Goal: Task Accomplishment & Management: Manage account settings

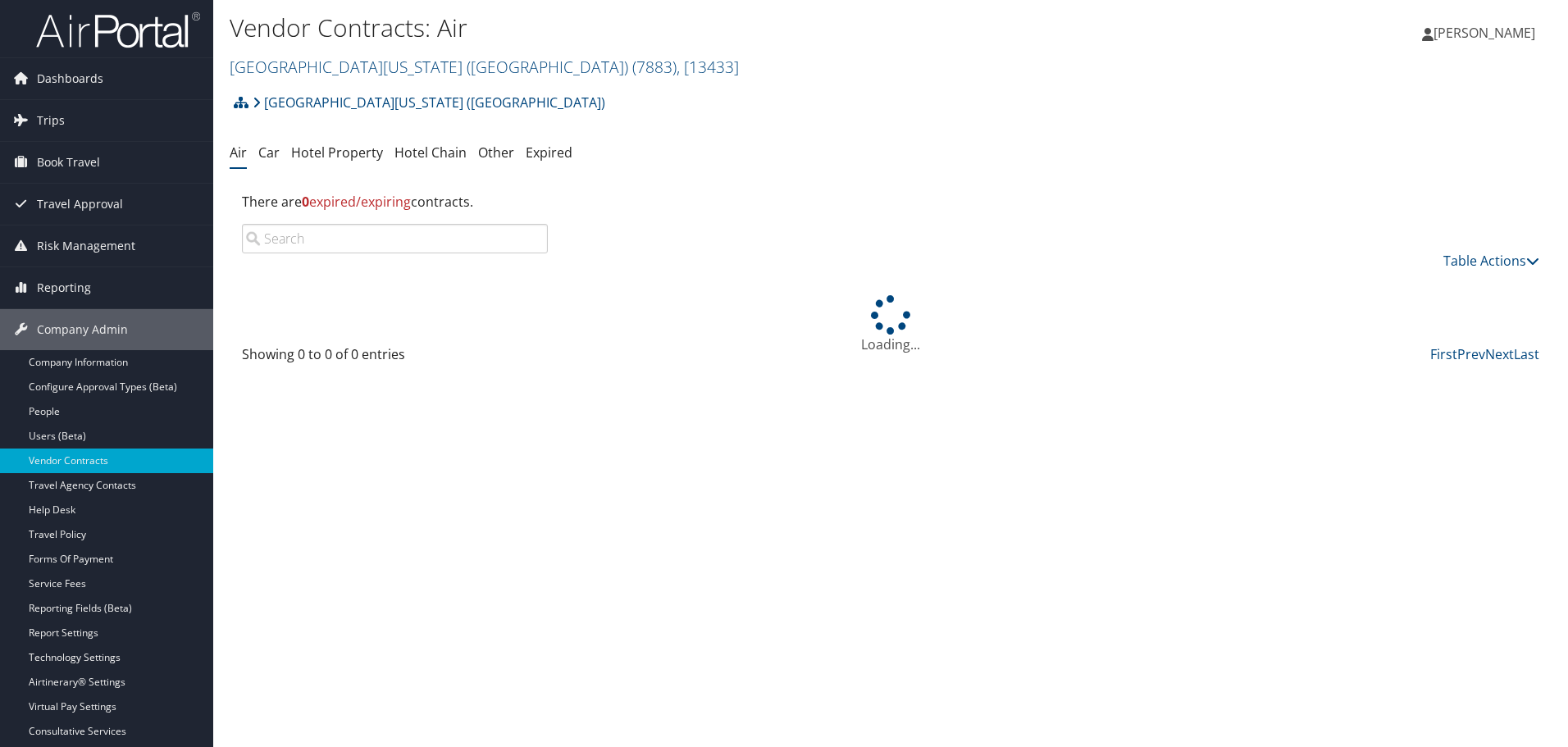
click at [312, 72] on link "University of Washington (UW) ( 7883 ) , [ 13433 ]" at bounding box center [484, 67] width 509 height 23
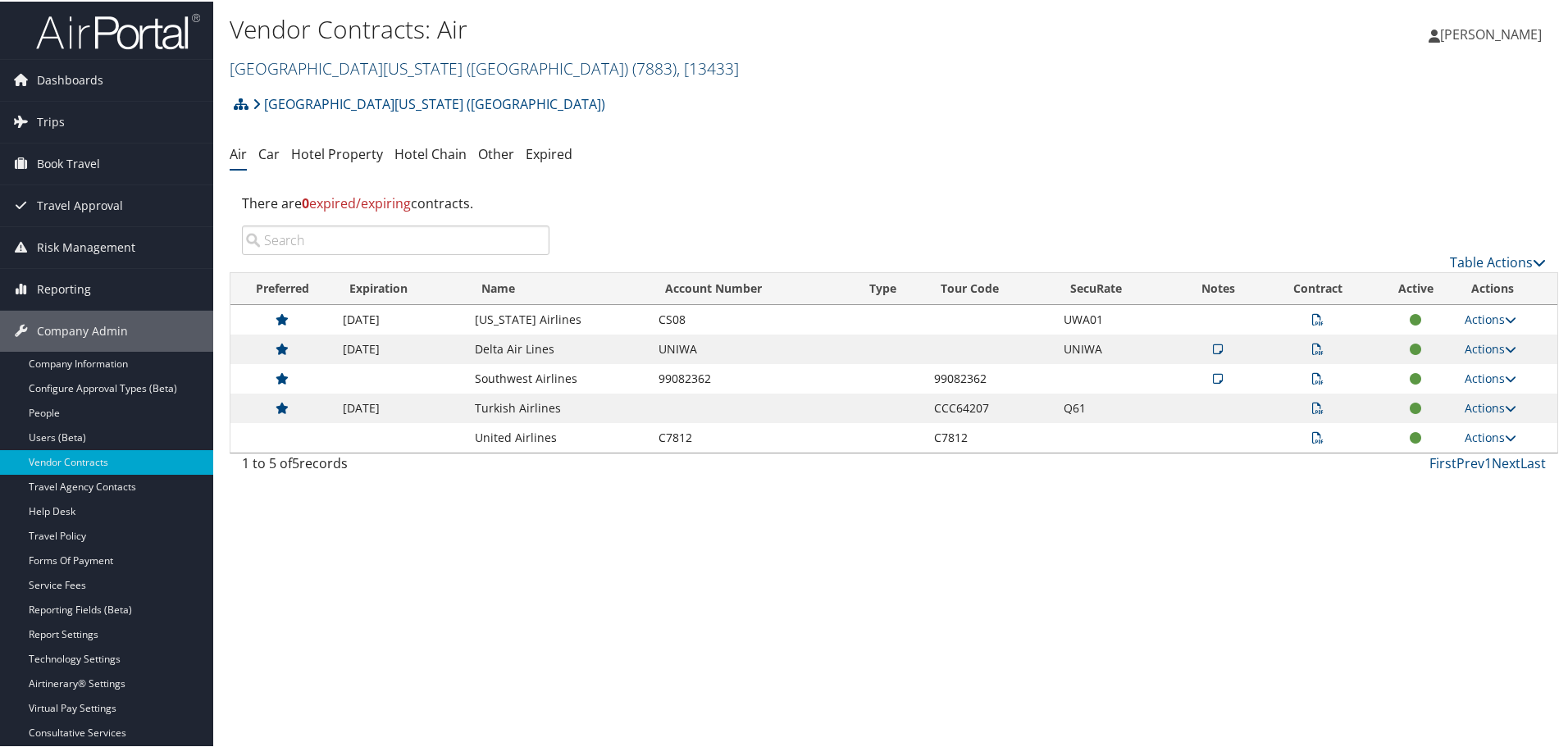
click at [366, 60] on link "University of Washington (UW) ( 7883 ) , [ 13433 ]" at bounding box center [484, 67] width 509 height 23
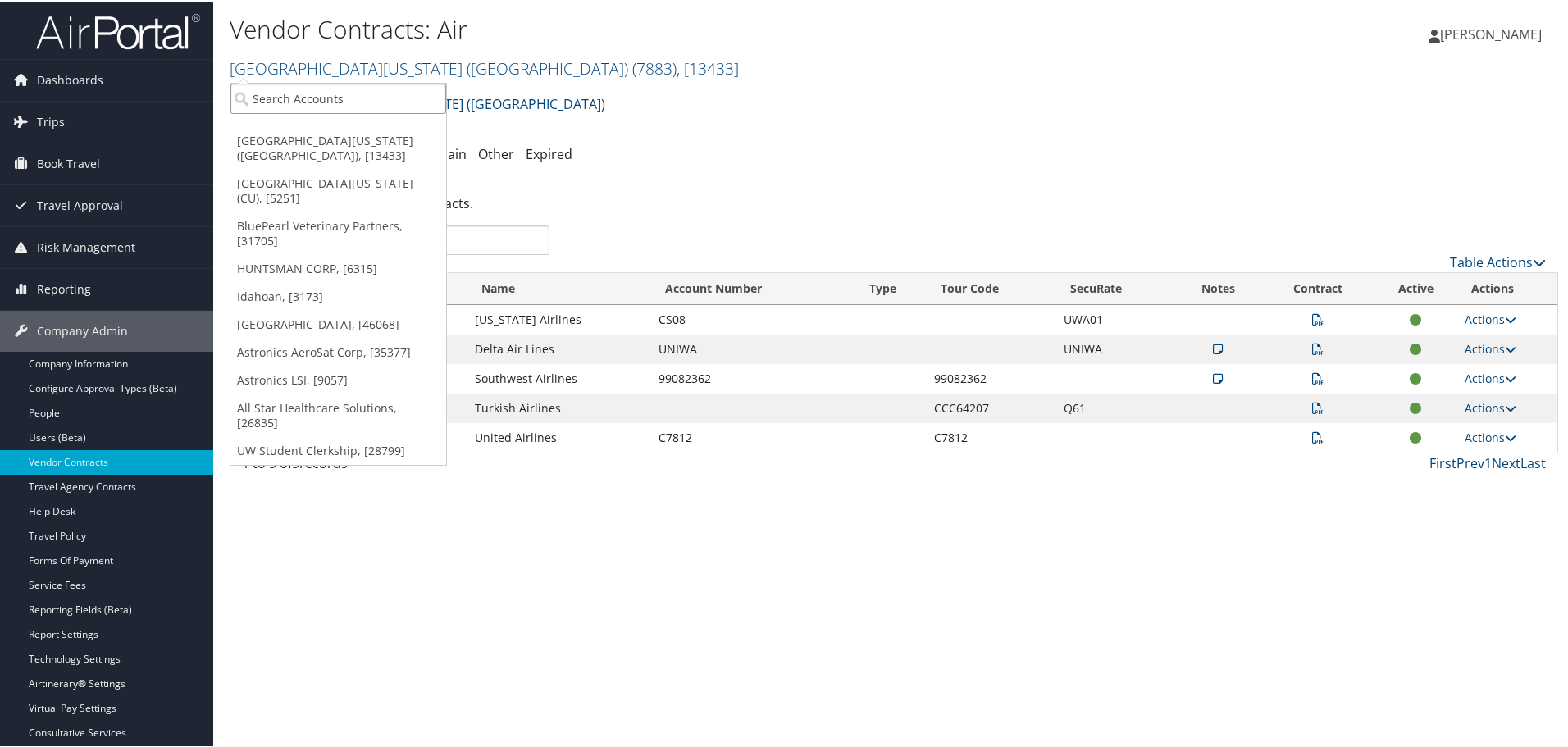
click at [383, 106] on input "search" at bounding box center [338, 98] width 216 height 31
type input "caltec"
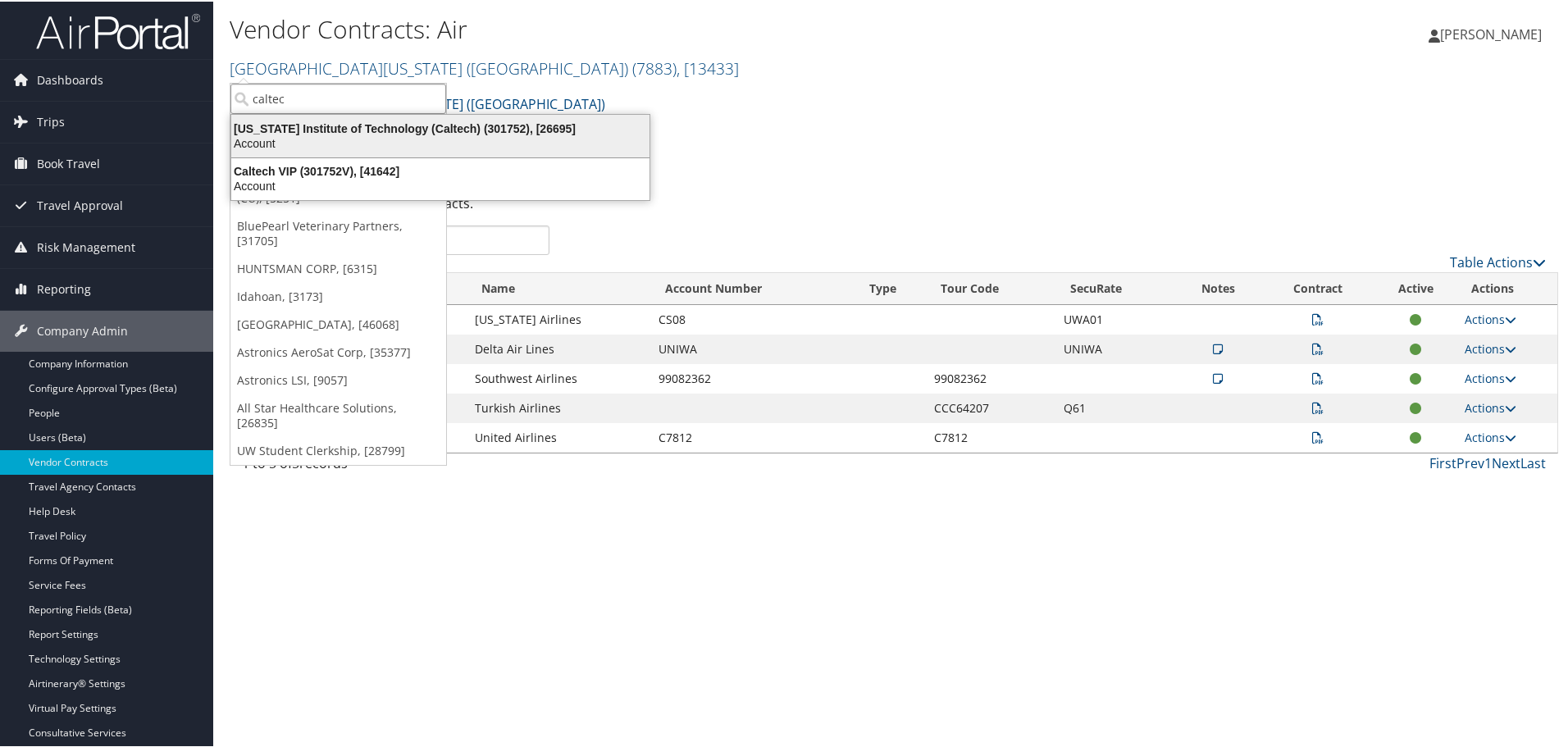
click at [376, 126] on div "California Institute of Technology (Caltech) (301752), [26695]" at bounding box center [440, 127] width 438 height 14
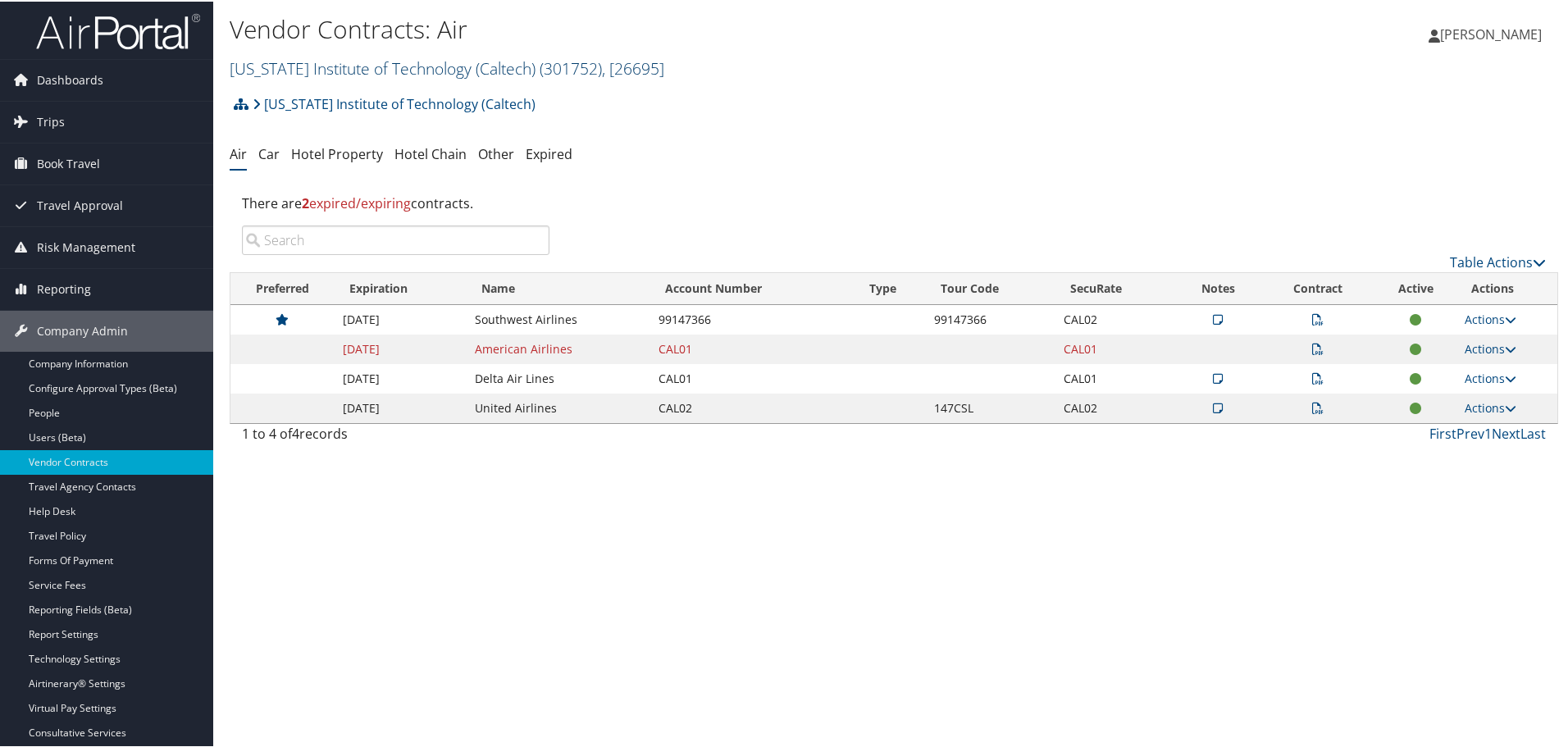
click at [296, 63] on link "California Institute of Technology (Caltech) ( 301752 ) , [ 26695 ]" at bounding box center [446, 67] width 434 height 23
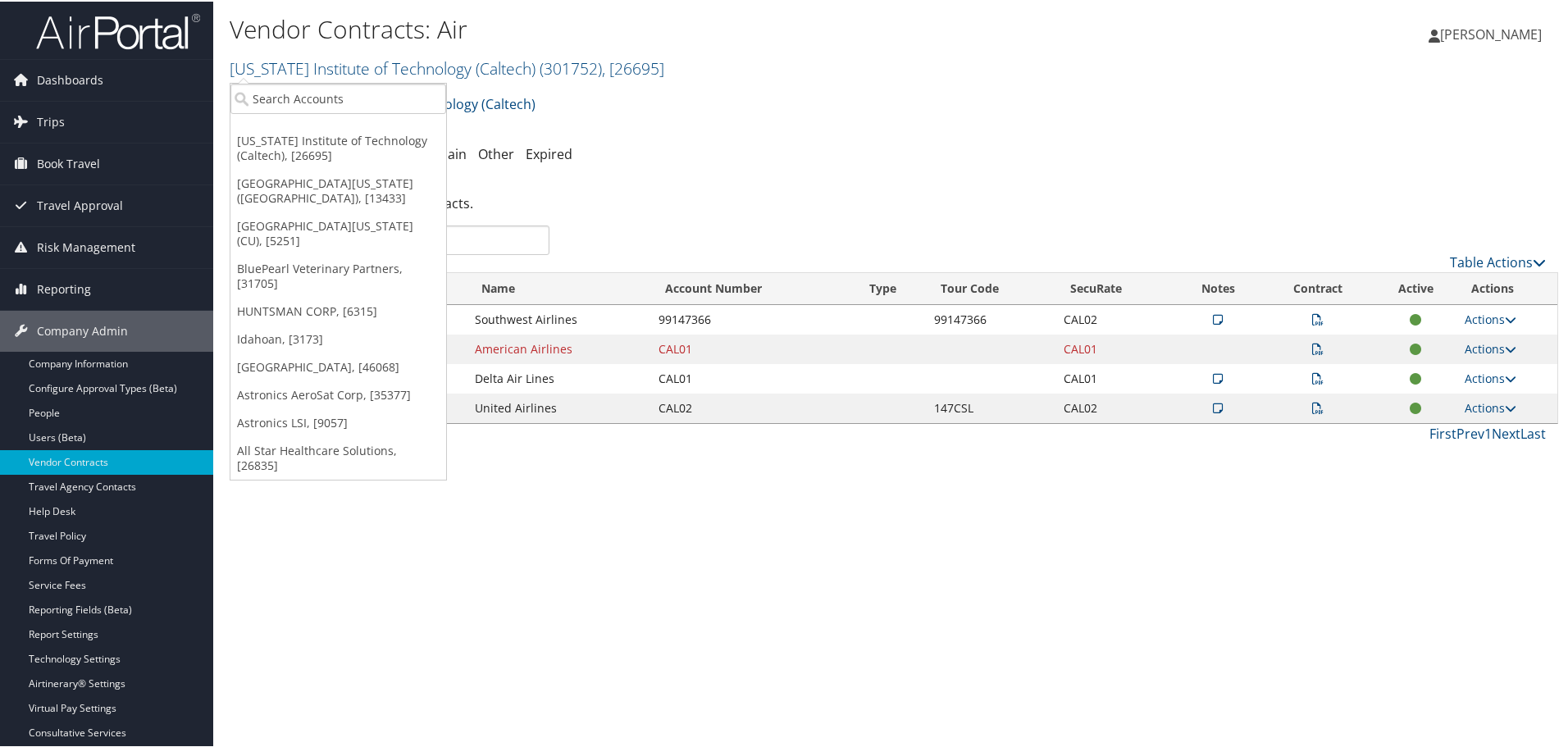
click at [720, 53] on h2 "California Institute of Technology (Caltech) ( 301752 ) , [ 26695 ]" at bounding box center [672, 65] width 886 height 28
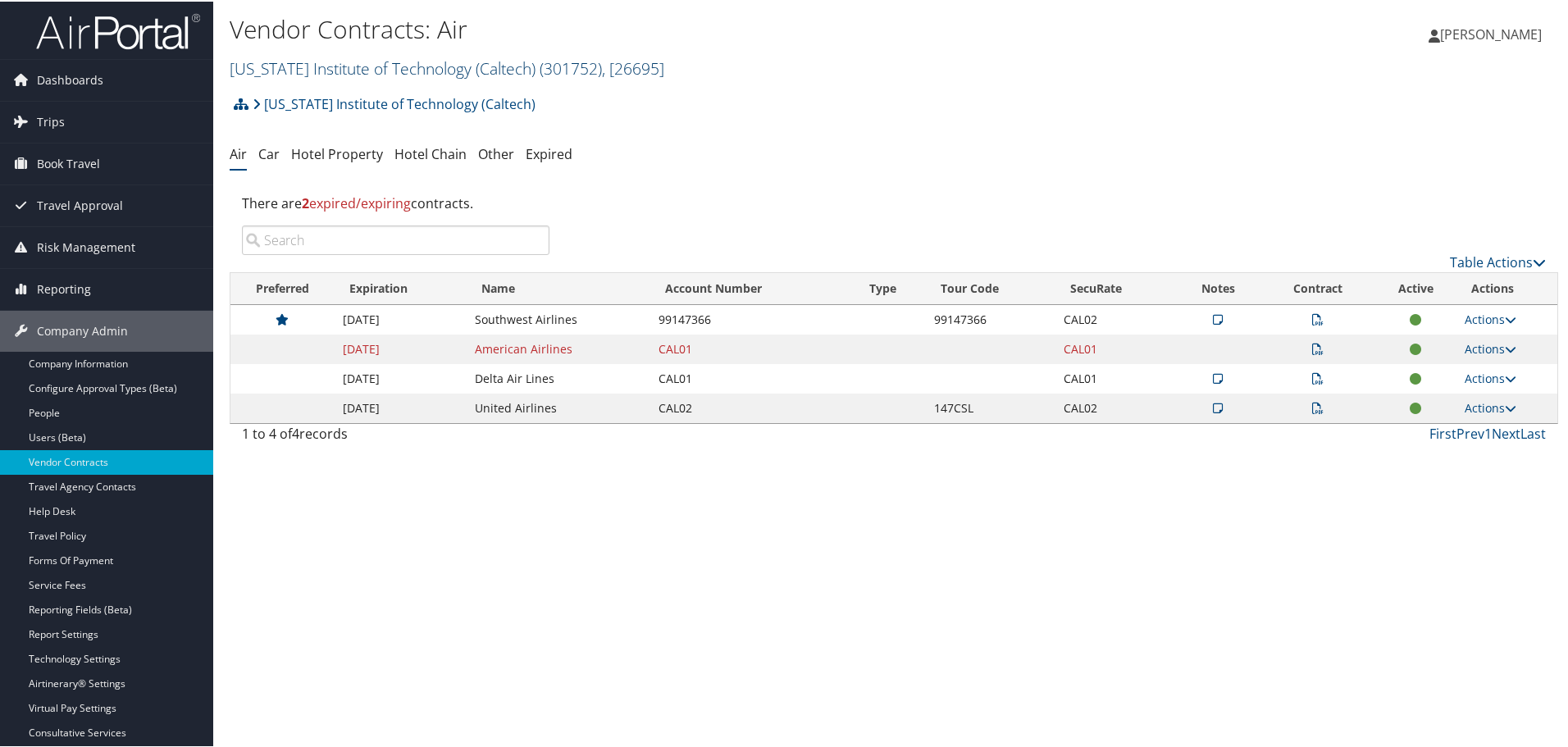
click at [336, 65] on link "California Institute of Technology (Caltech) ( 301752 ) , [ 26695 ]" at bounding box center [446, 67] width 434 height 23
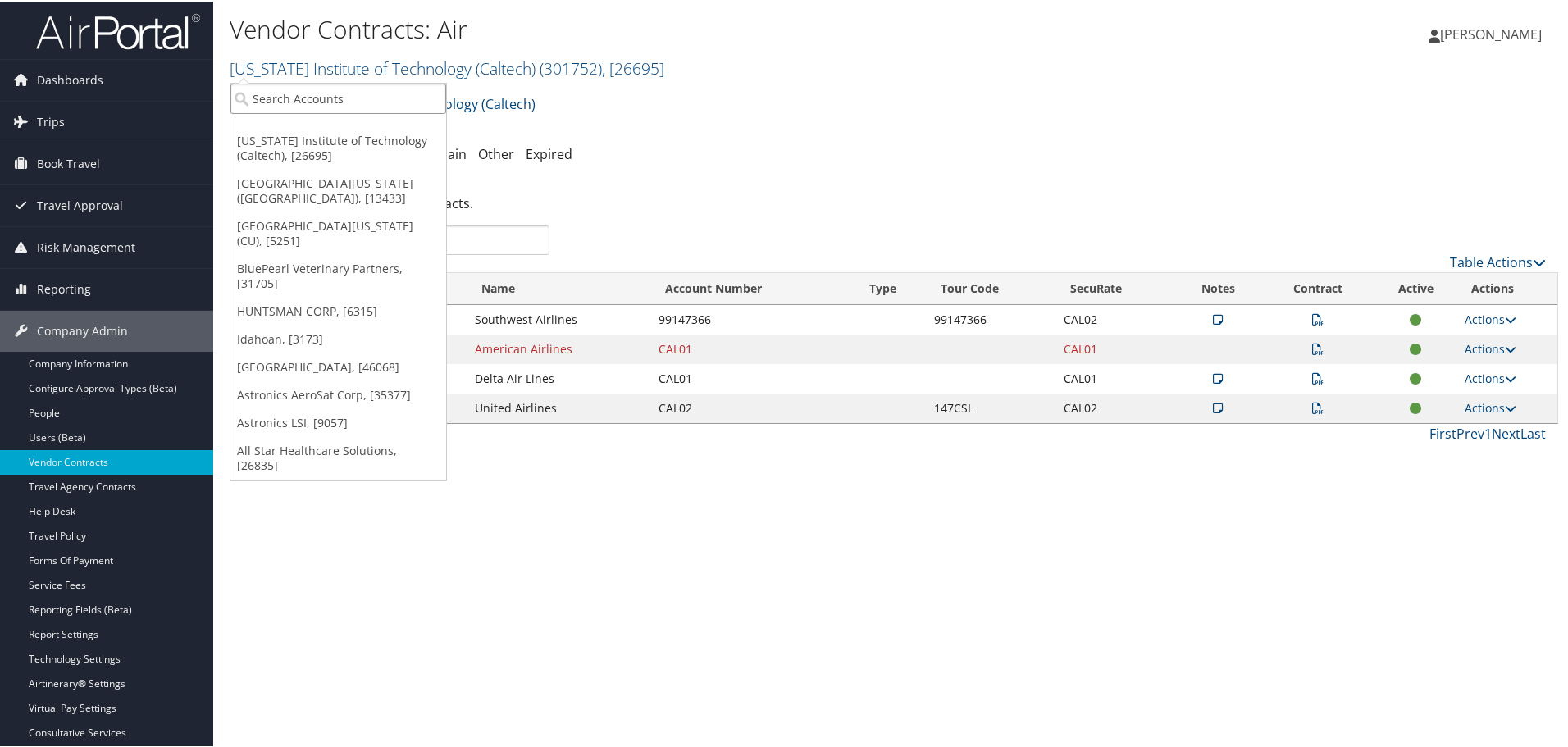
click at [364, 94] on input "search" at bounding box center [338, 98] width 216 height 31
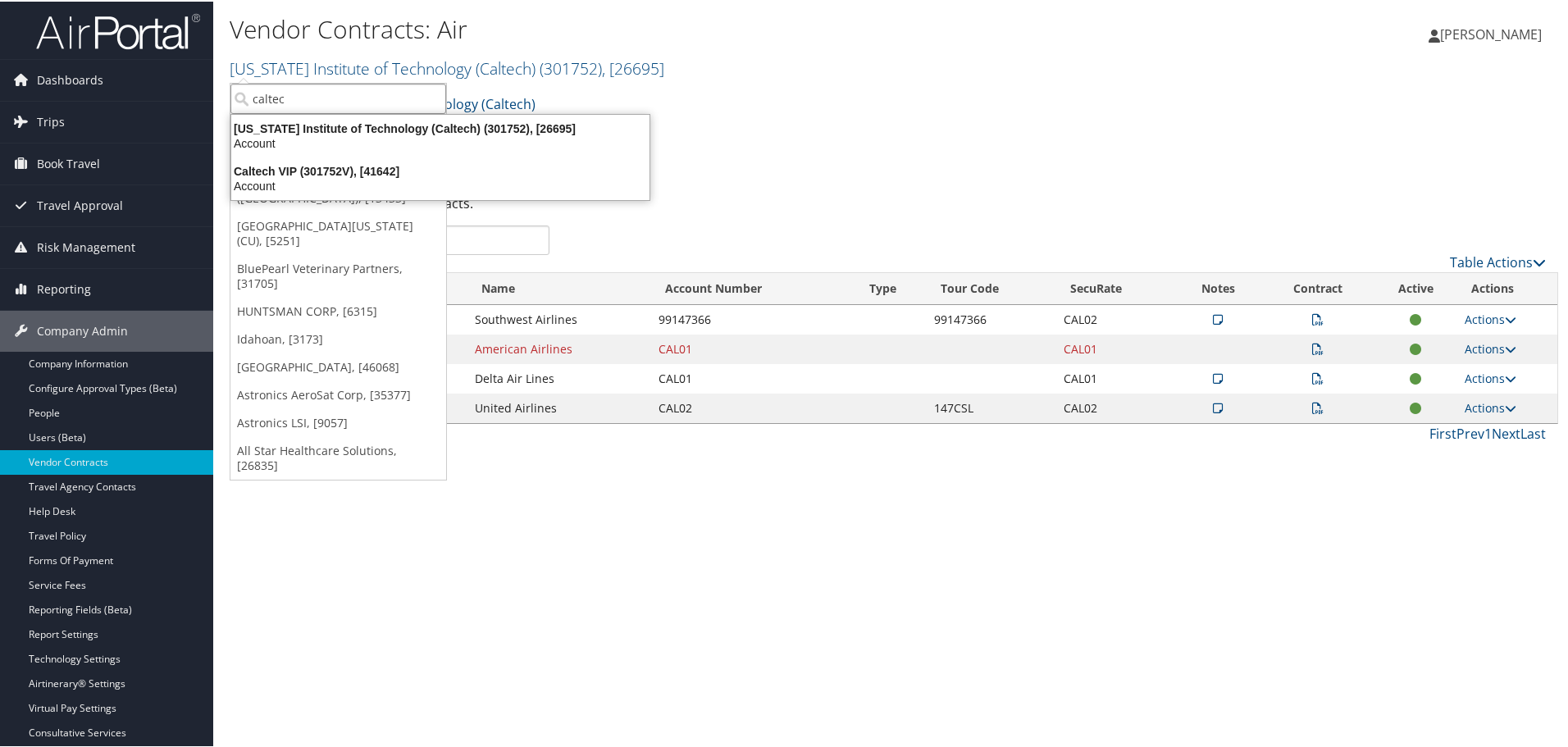
type input "caltec"
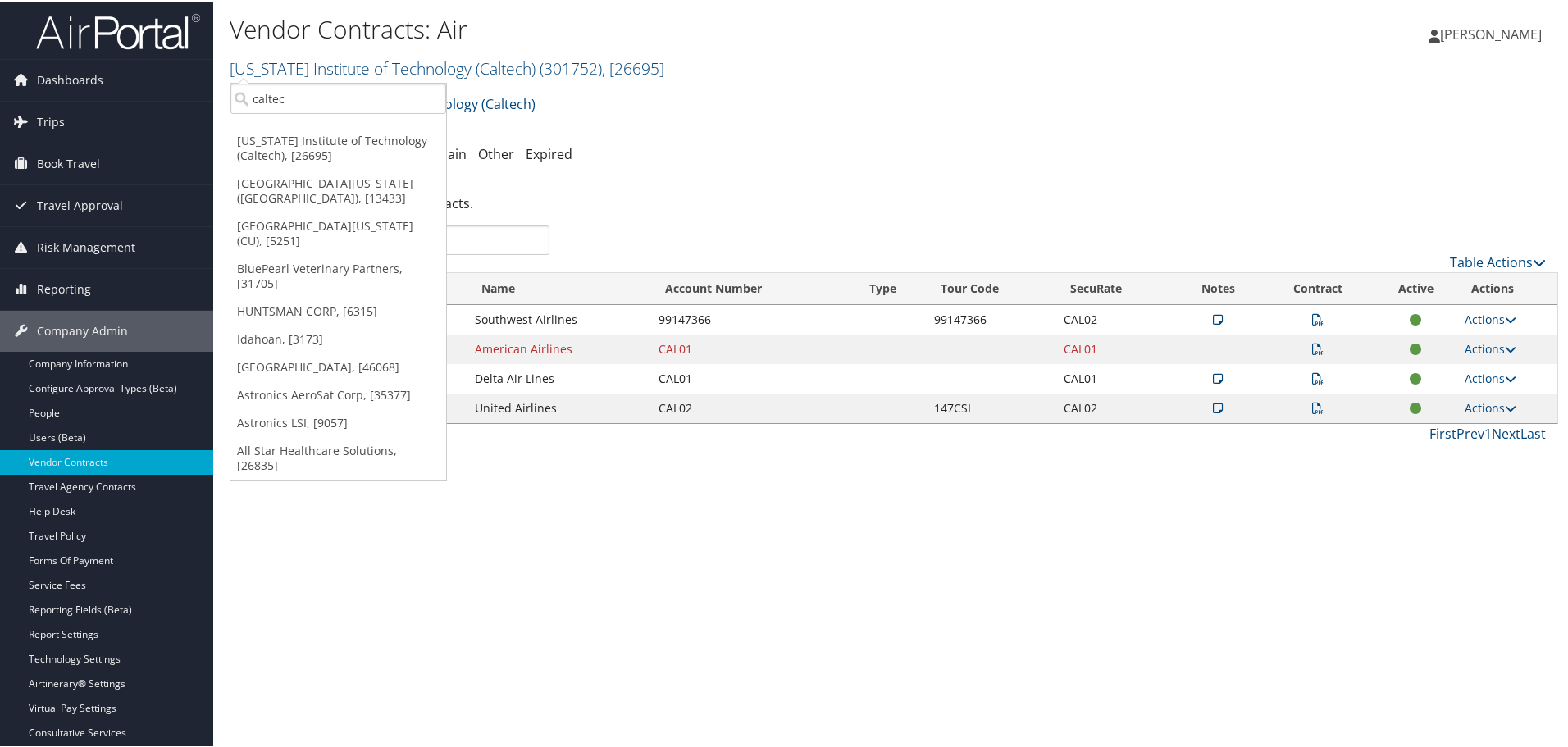
click at [691, 140] on ul "Air Car Hotel Property Hotel Chain Other Expired" at bounding box center [893, 153] width 1328 height 30
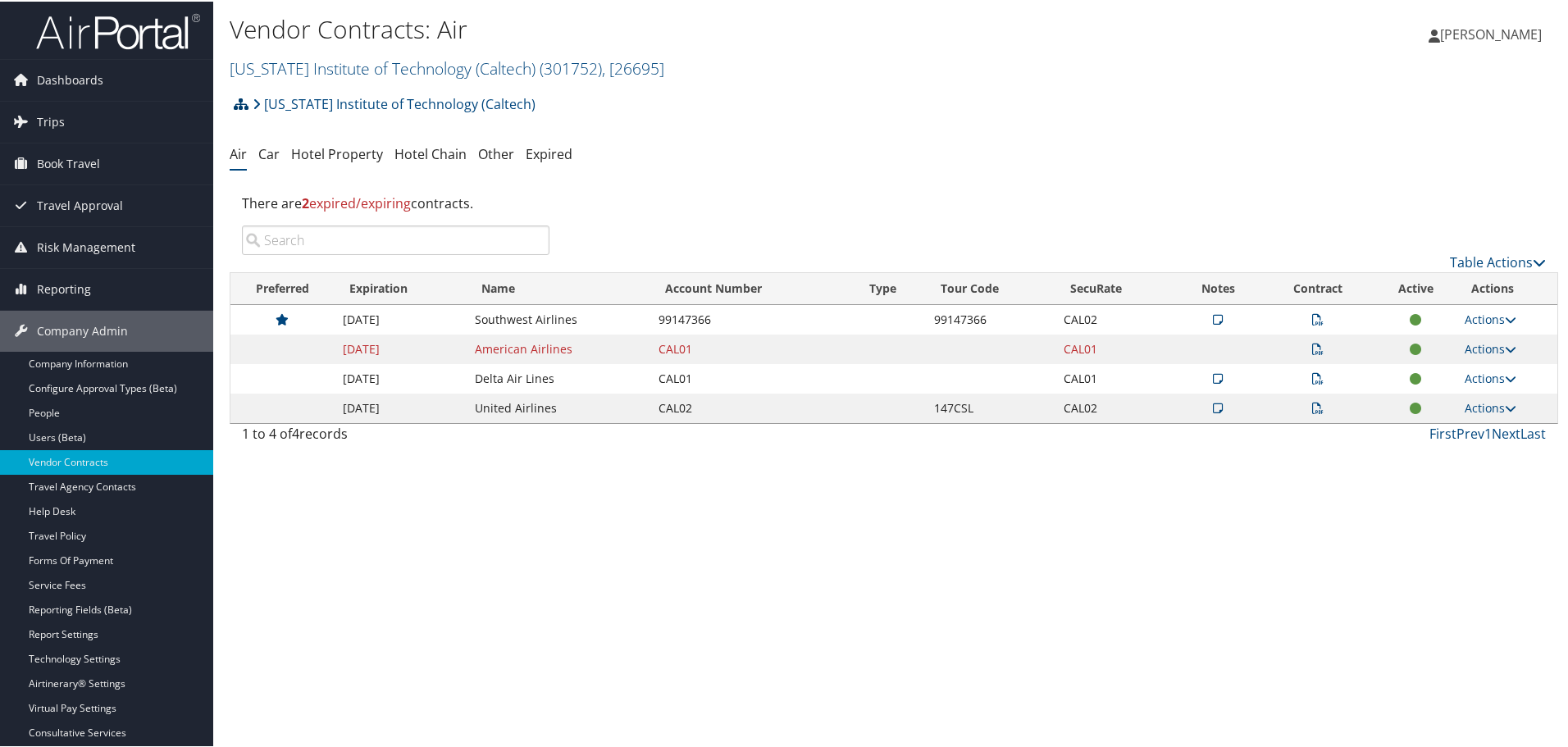
click at [237, 103] on icon at bounding box center [241, 102] width 14 height 14
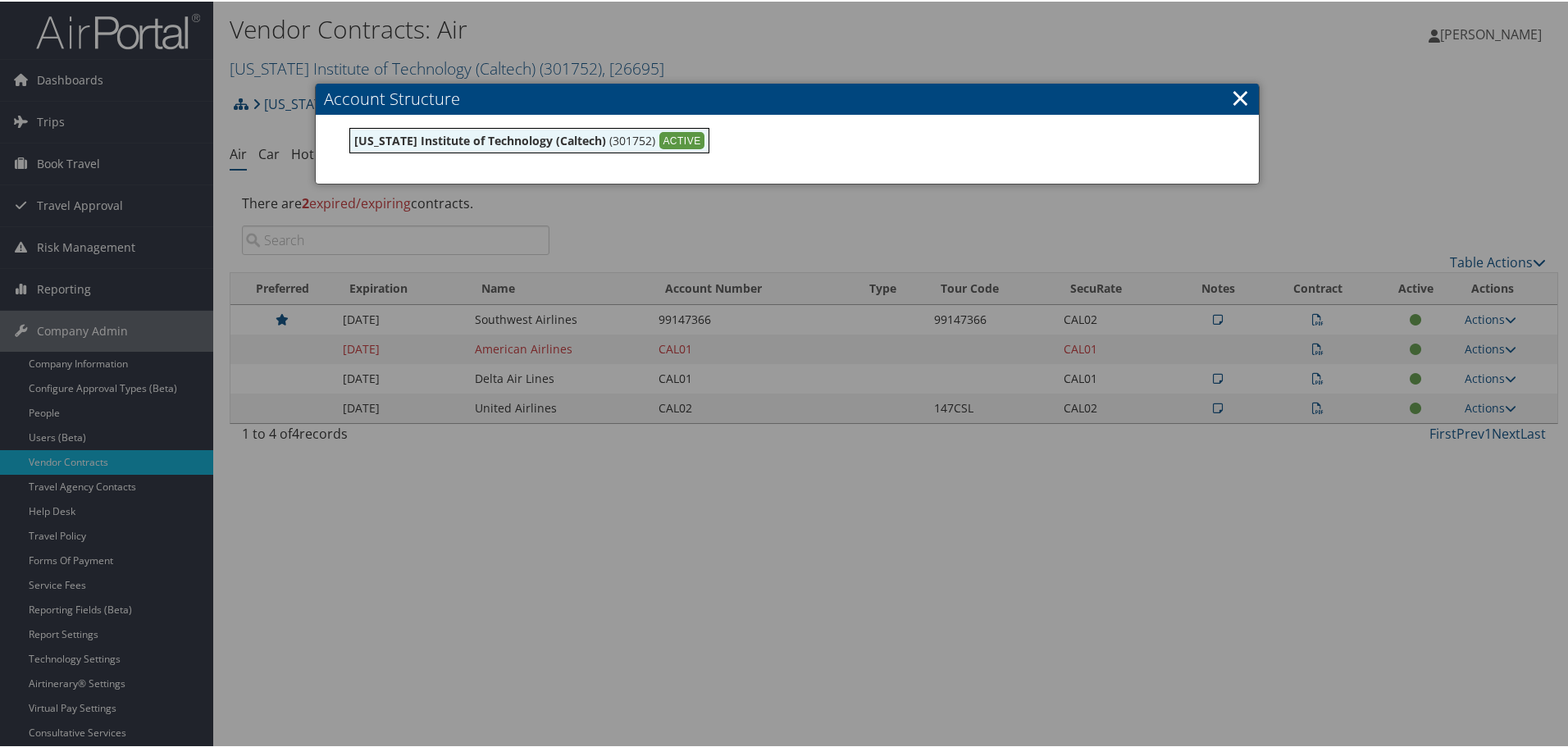
click at [1241, 100] on link "×" at bounding box center [1239, 96] width 19 height 33
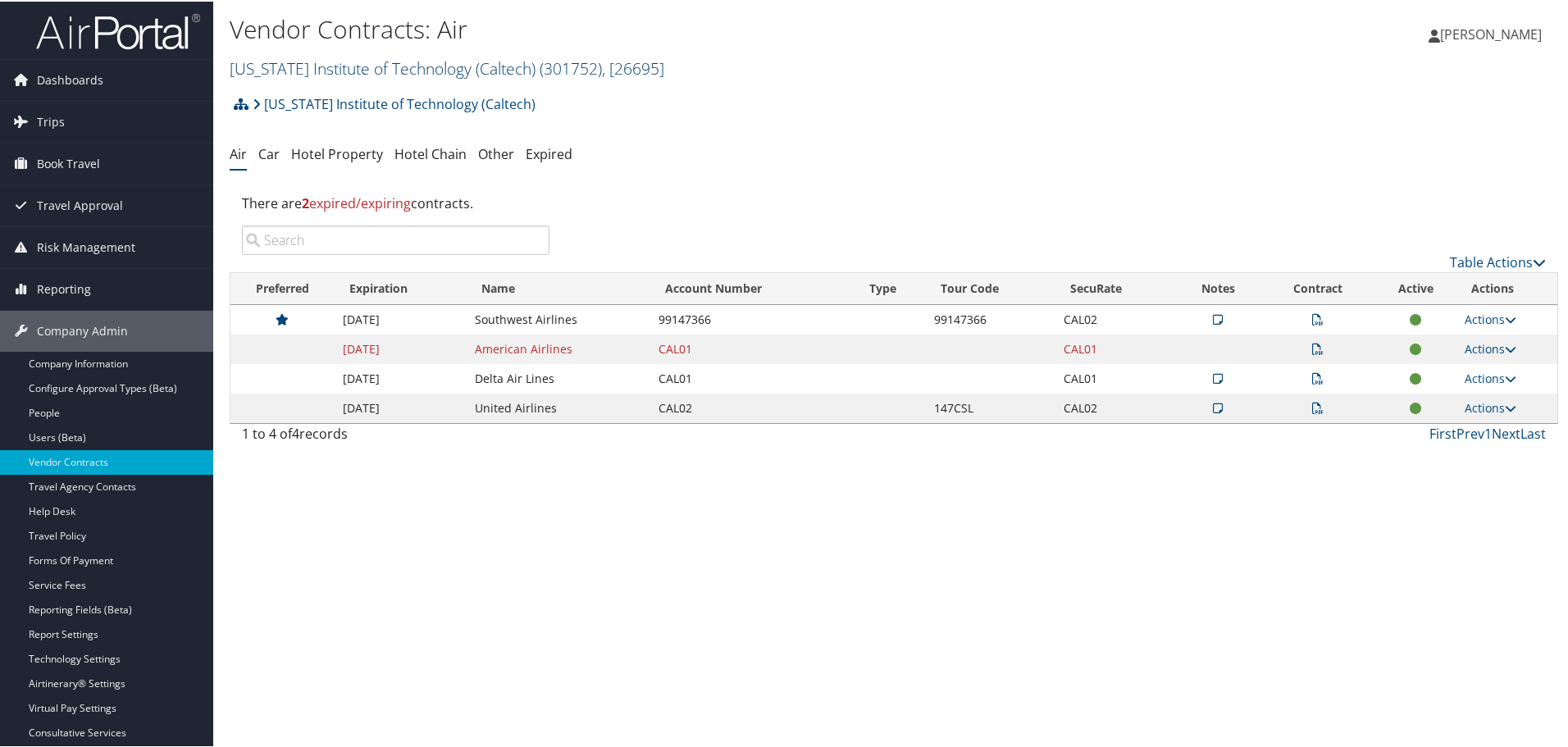
click at [422, 64] on link "California Institute of Technology (Caltech) ( 301752 ) , [ 26695 ]" at bounding box center [446, 67] width 434 height 23
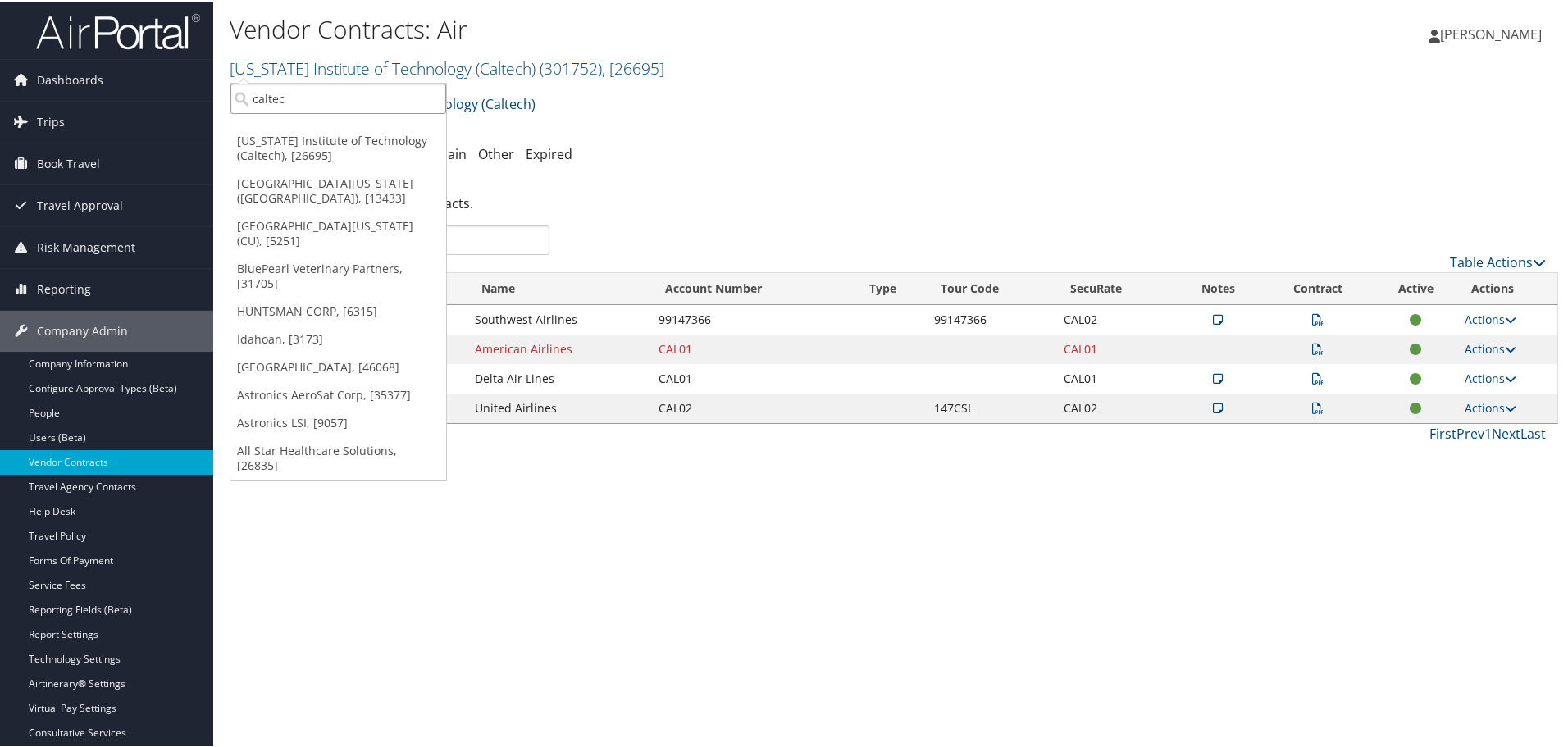
click at [371, 101] on input "caltec" at bounding box center [338, 98] width 216 height 31
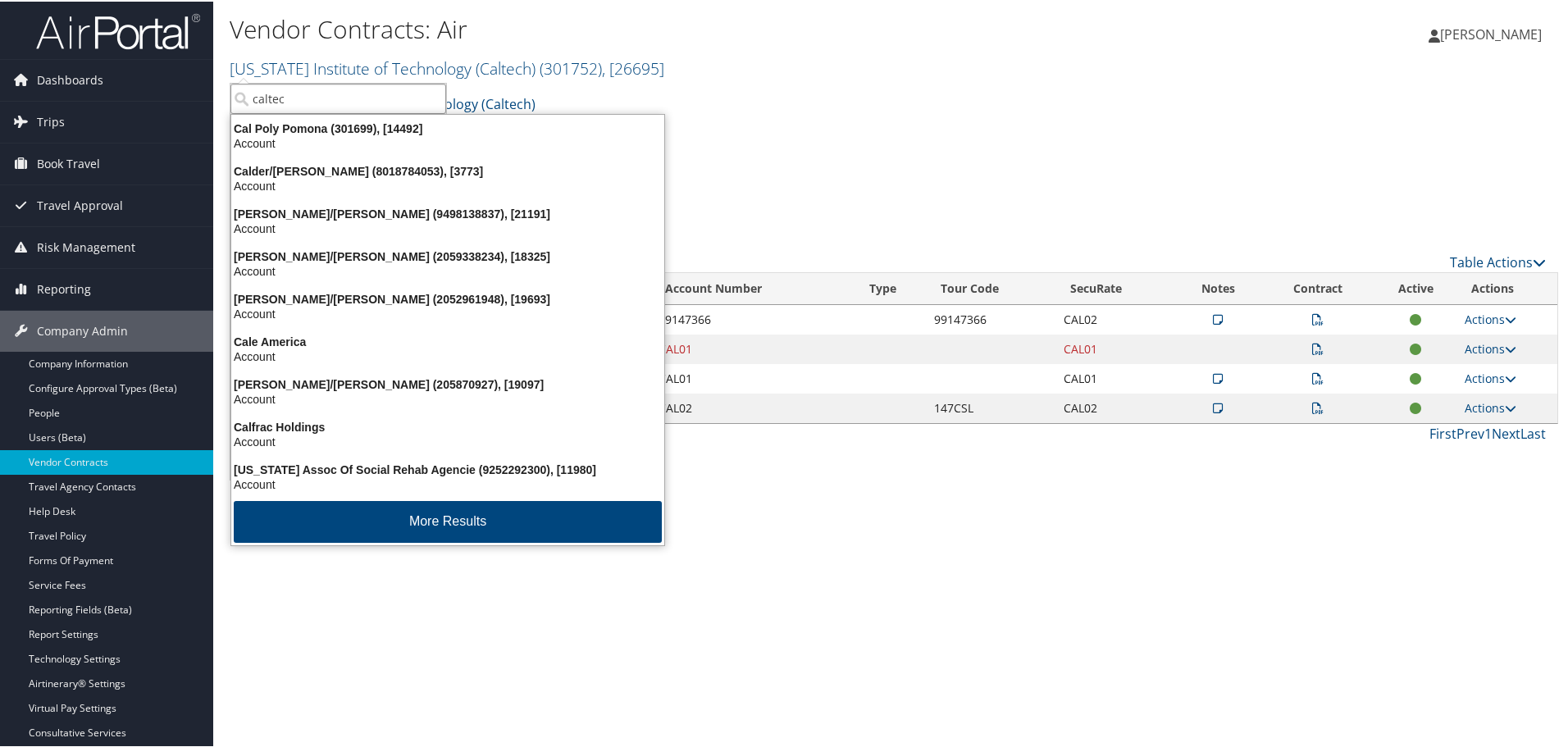
type input "caltech"
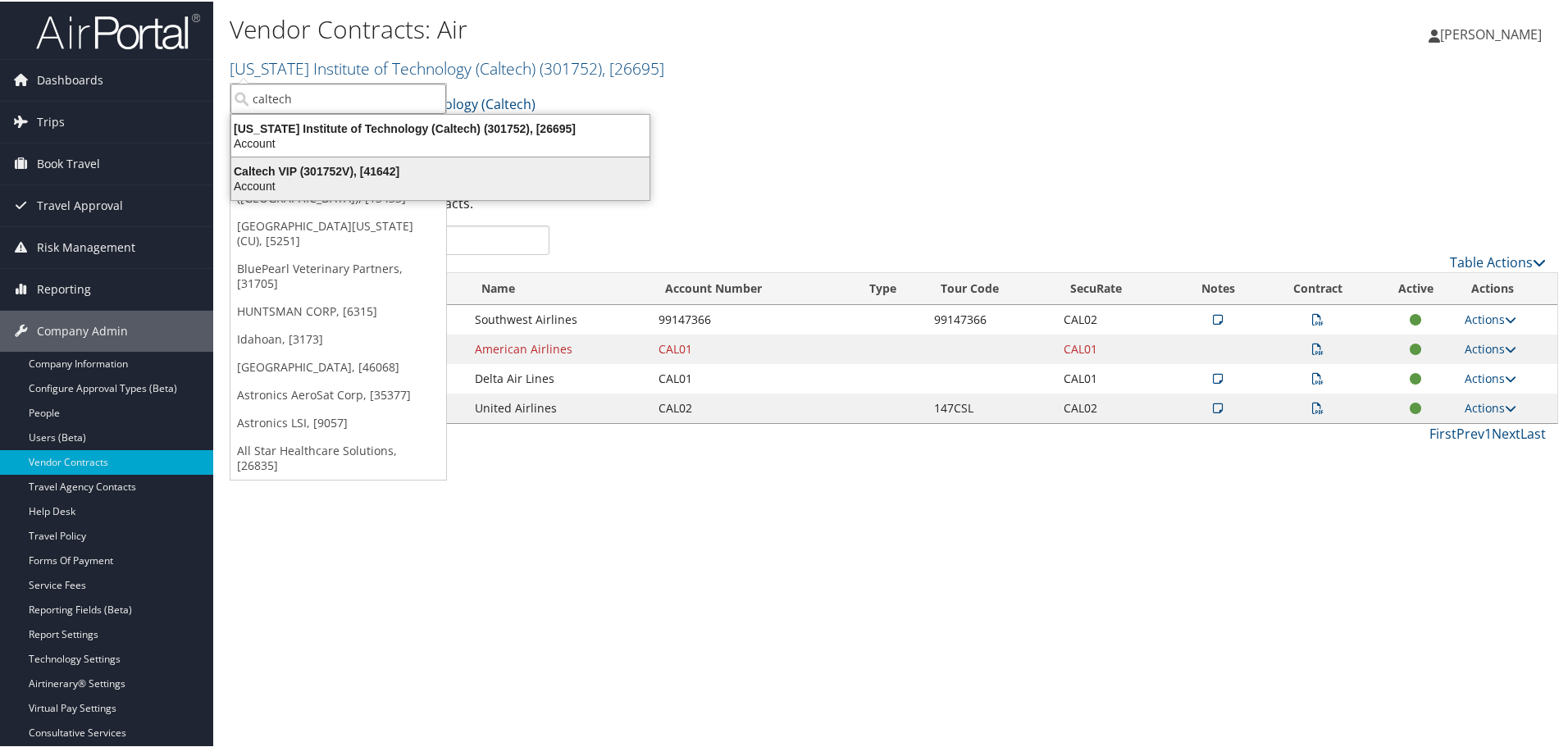
click at [339, 169] on div "Caltech VIP (301752V), [41642]" at bounding box center [440, 170] width 438 height 14
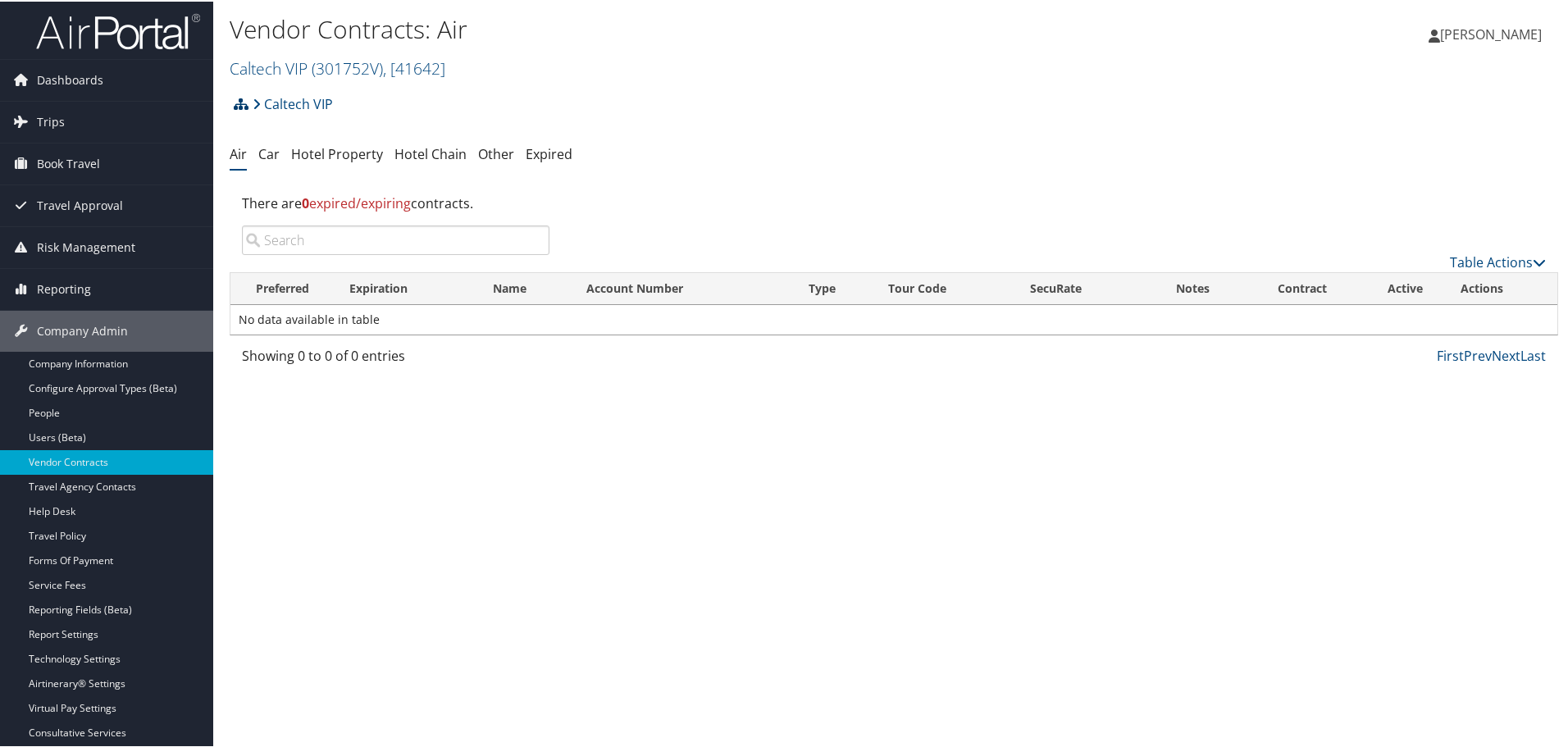
click at [246, 103] on icon at bounding box center [241, 102] width 14 height 14
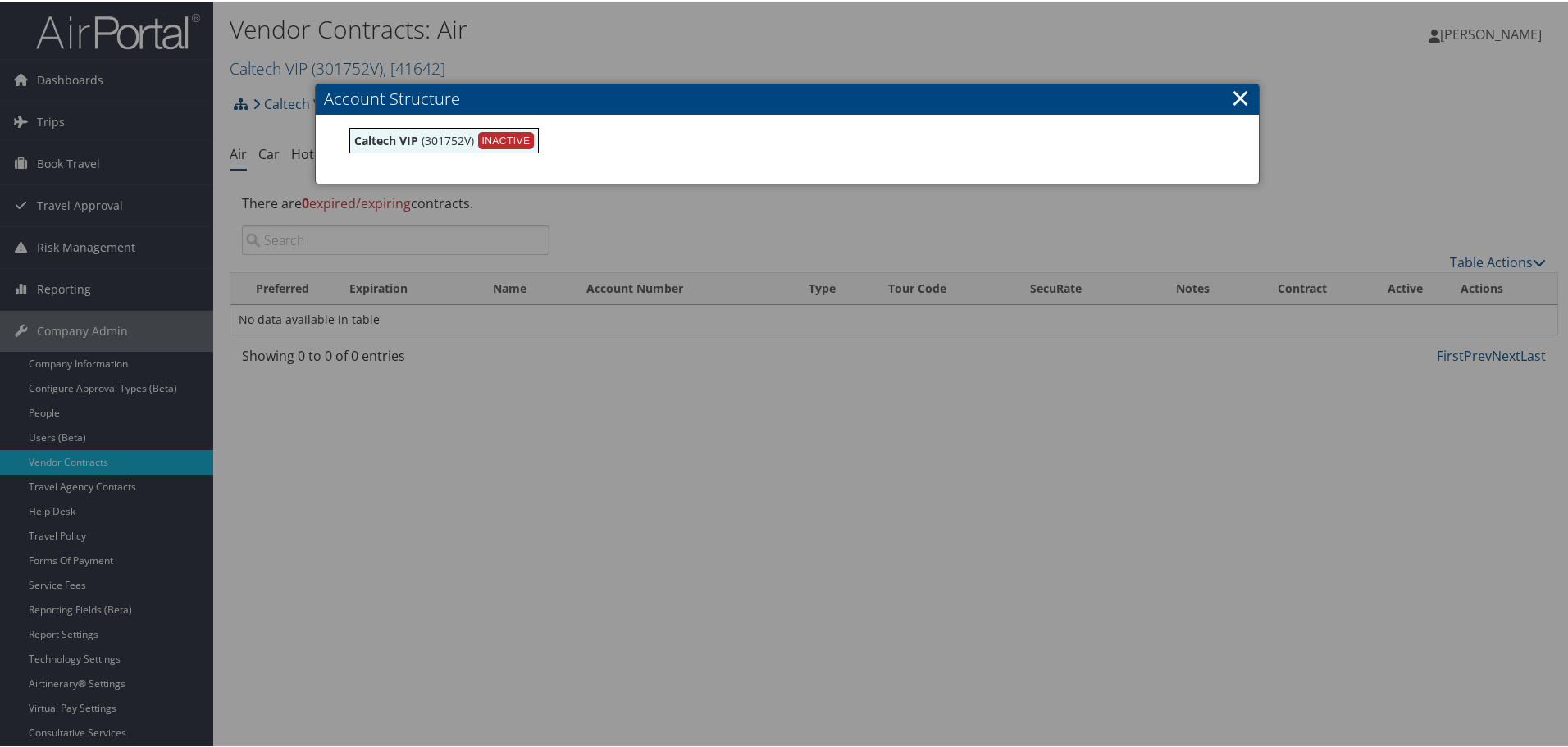
click at [1235, 98] on link "×" at bounding box center [1239, 96] width 19 height 33
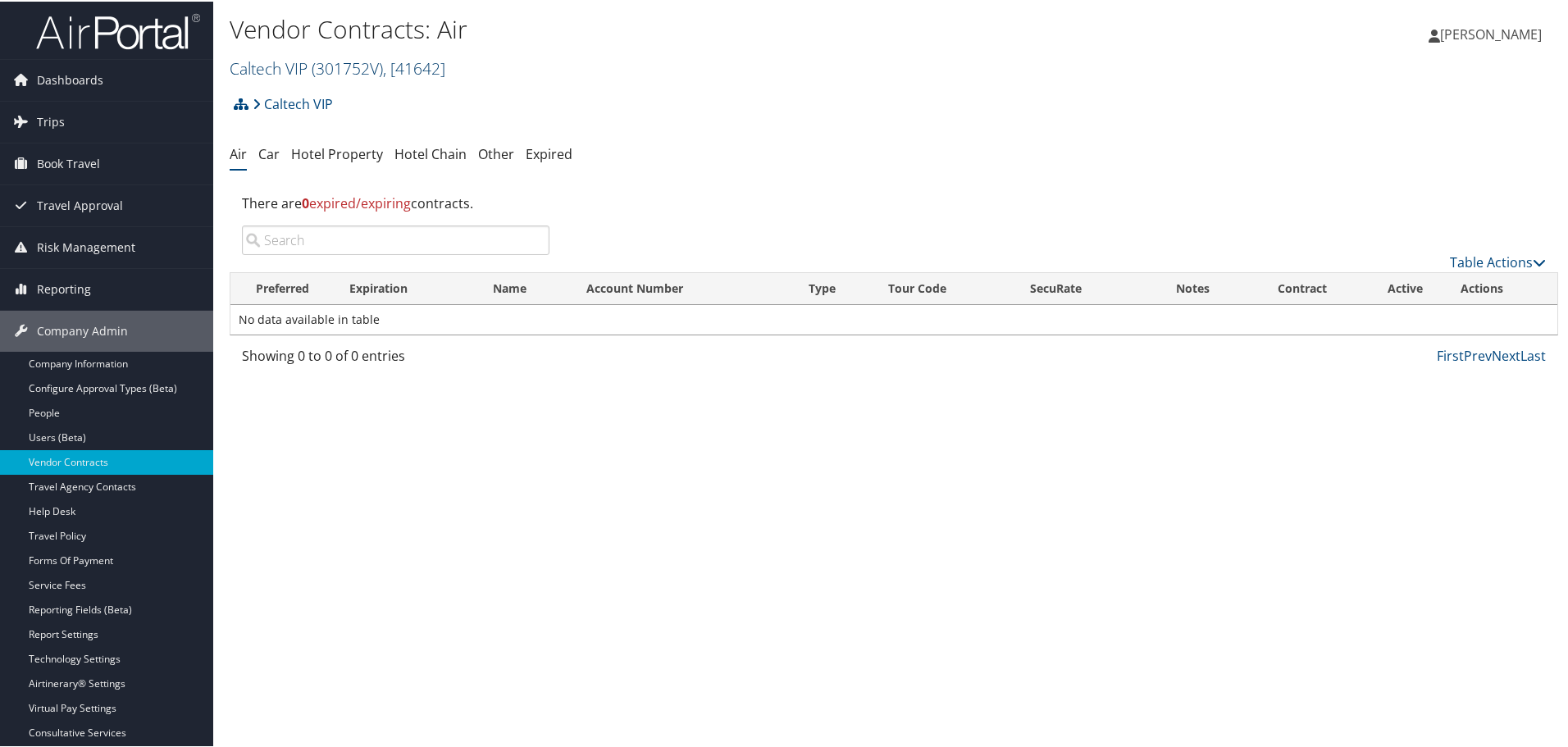
click at [377, 67] on span "( 301752V )" at bounding box center [347, 67] width 71 height 23
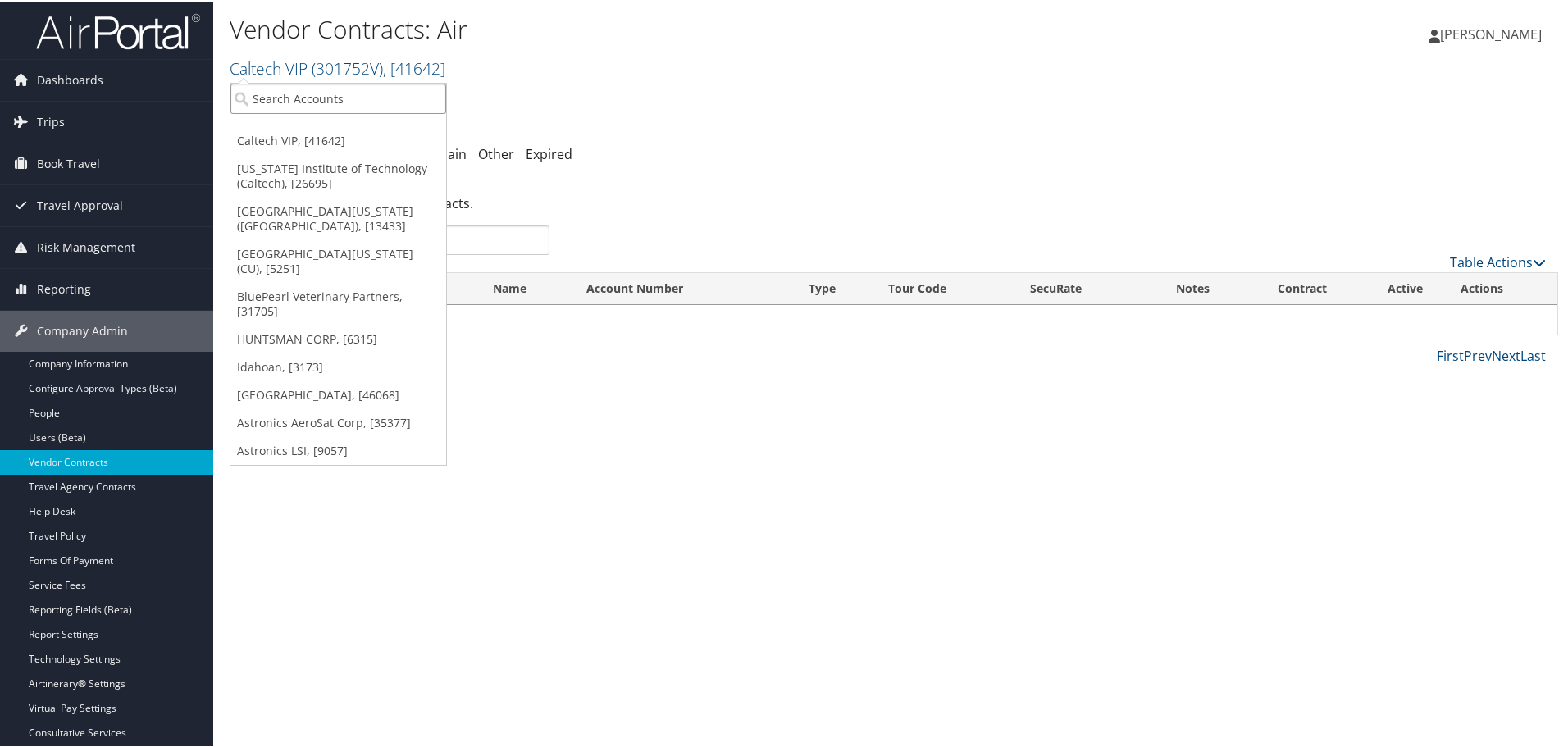
click at [359, 89] on input "search" at bounding box center [338, 98] width 216 height 31
type input "31161"
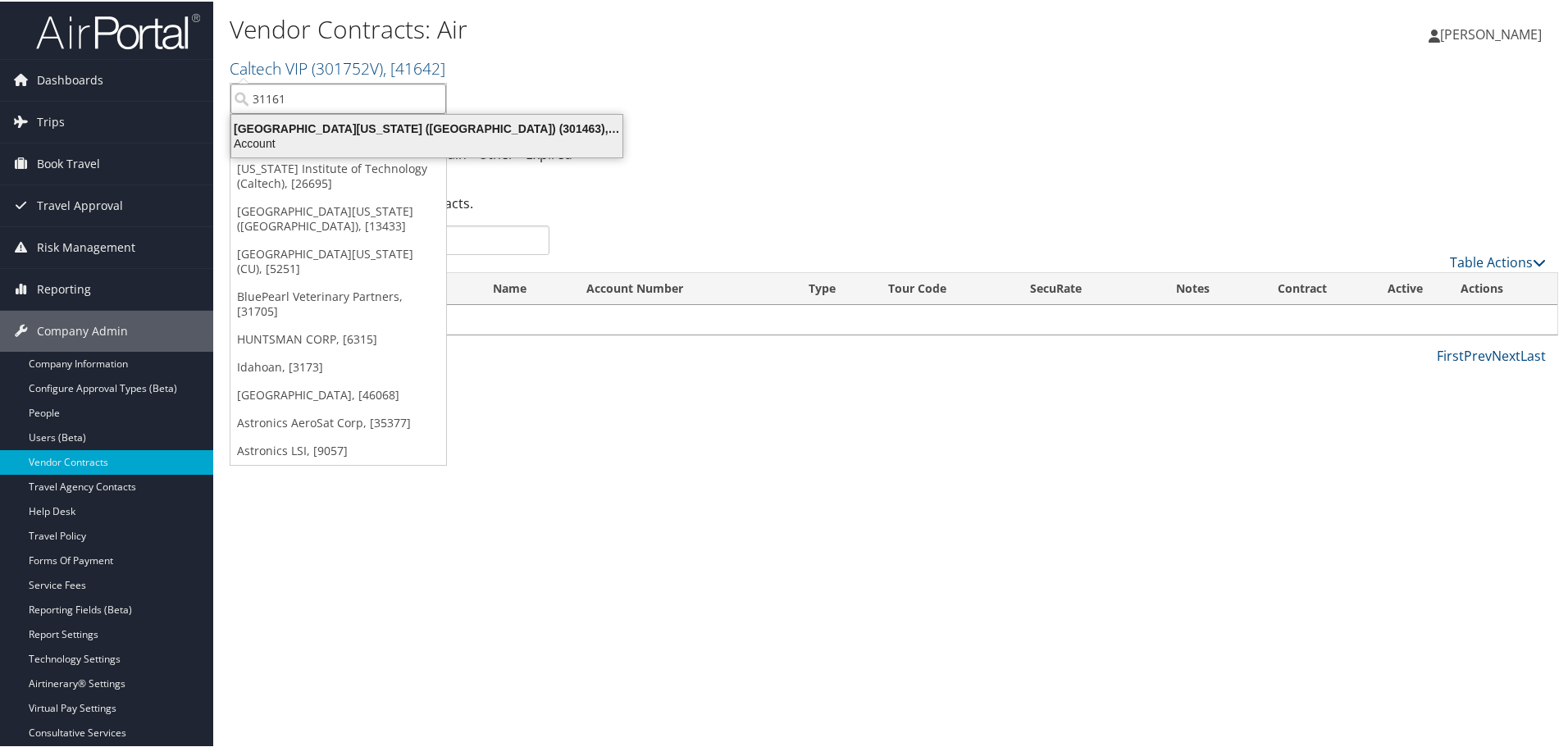
click at [350, 121] on div "University of Southern California (USC) (301463), [31161]" at bounding box center [426, 127] width 411 height 14
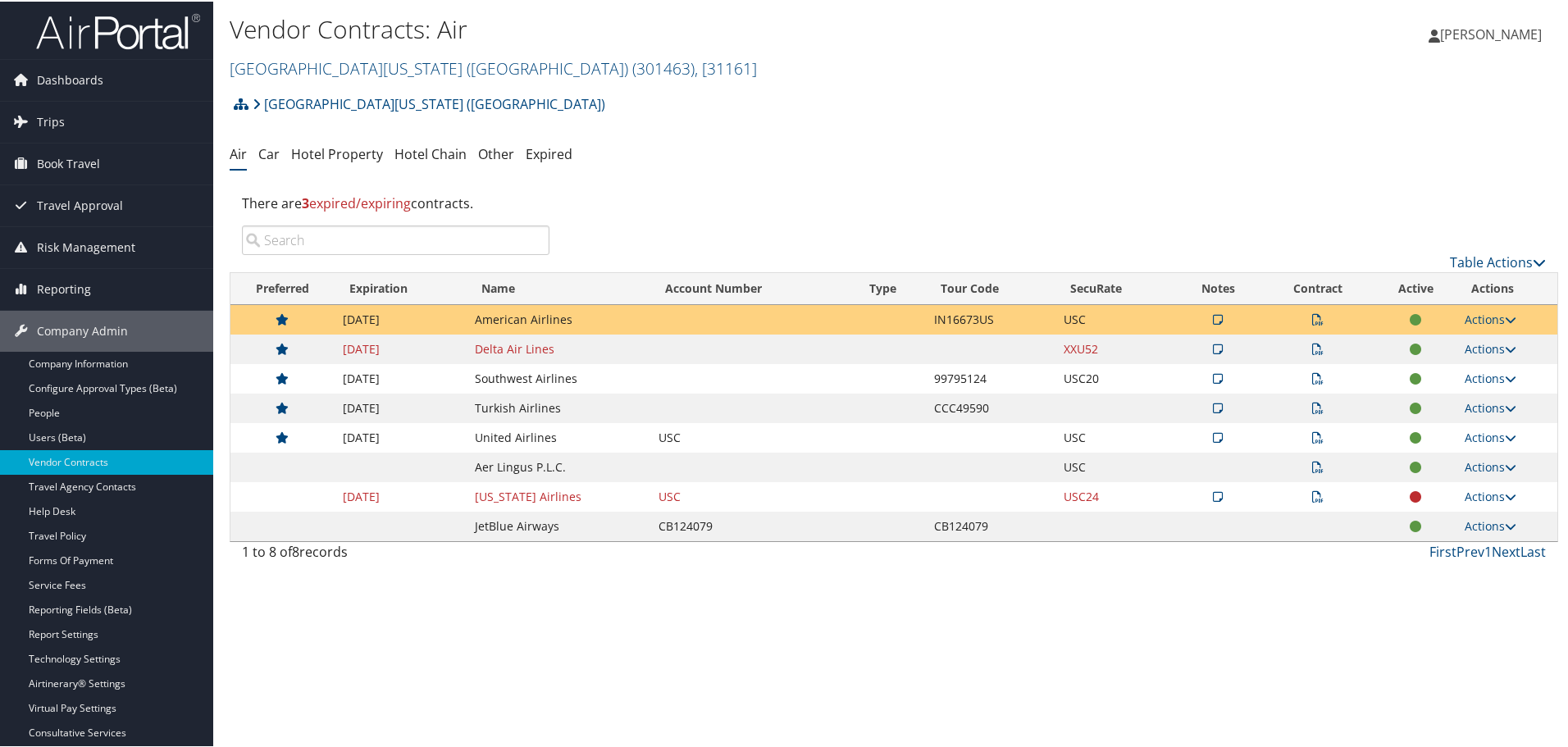
click at [1313, 470] on icon at bounding box center [1317, 466] width 12 height 12
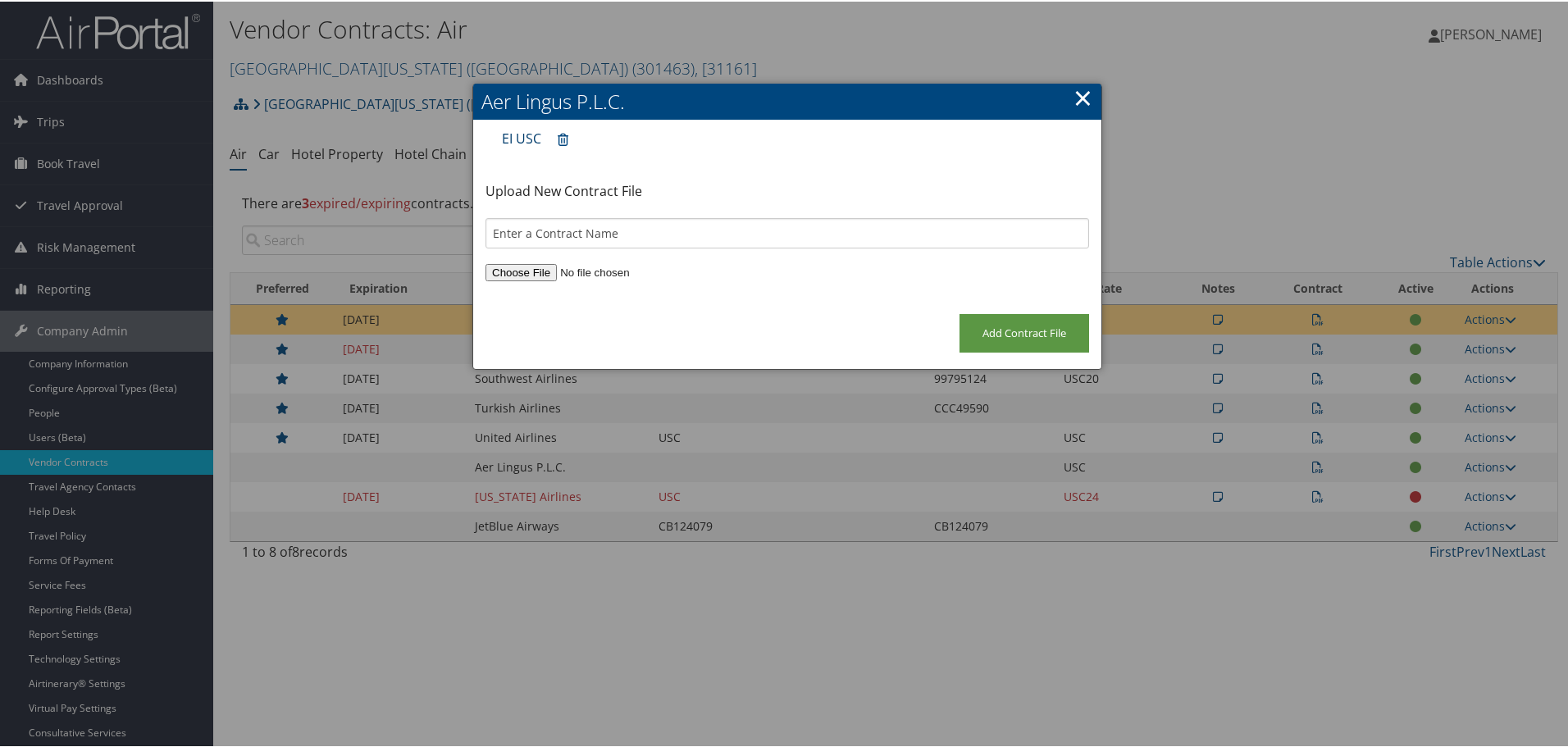
click at [522, 136] on link "EI USC" at bounding box center [522, 137] width 40 height 18
click at [1086, 97] on link "×" at bounding box center [1082, 96] width 19 height 33
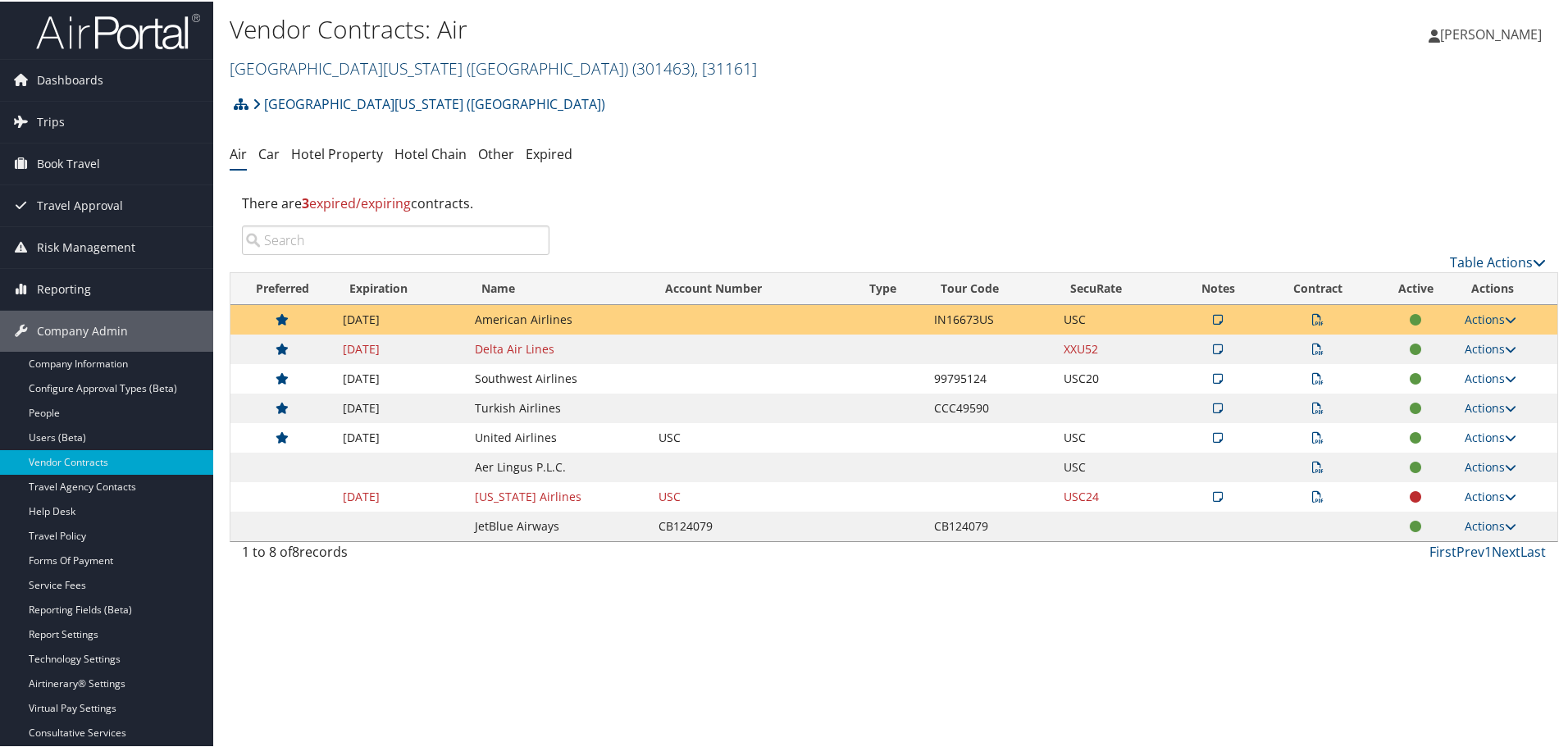
click at [302, 70] on link "University of Southern California (USC) ( 301463 ) , [ 31161 ]" at bounding box center [493, 67] width 527 height 23
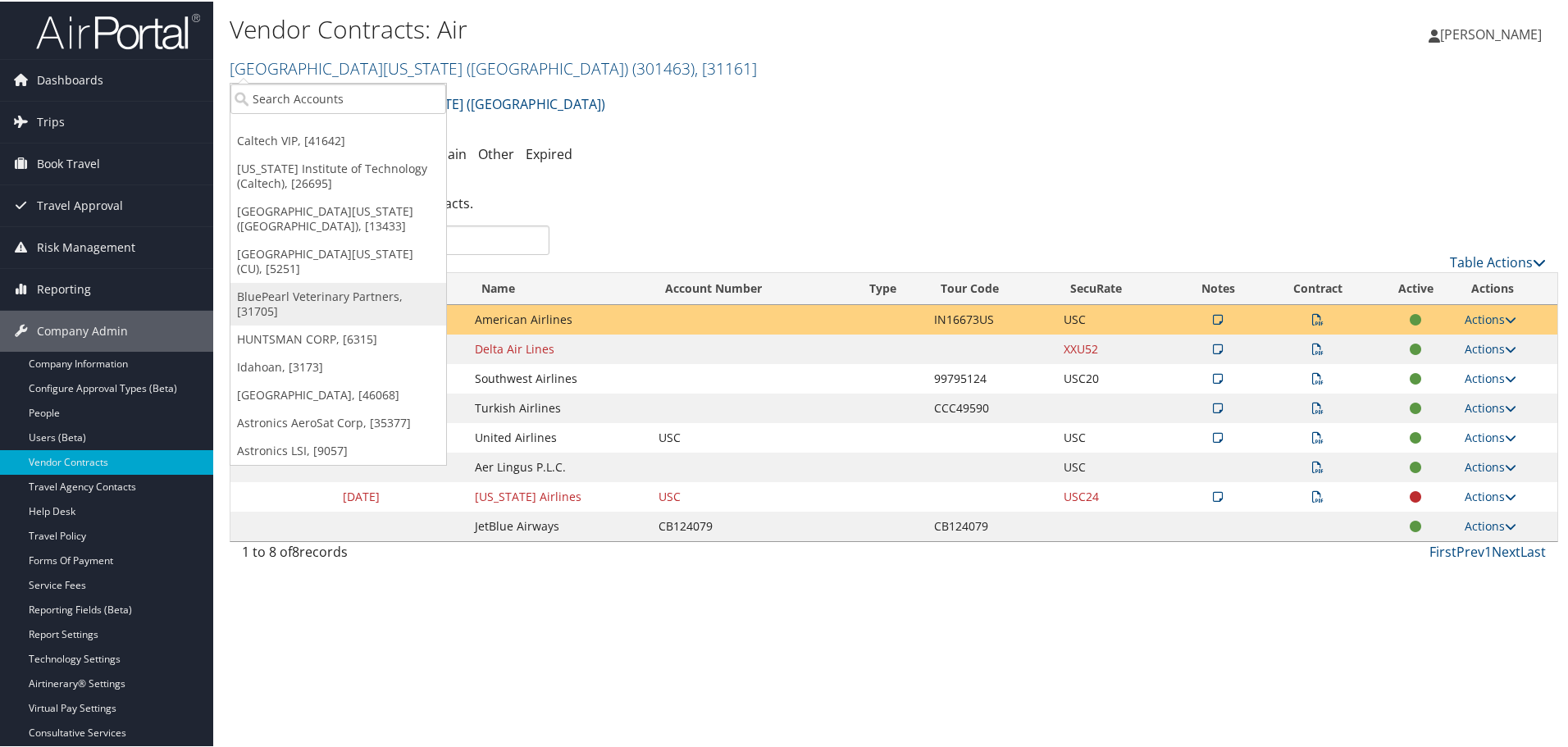
click at [310, 294] on link "BluePearl Veterinary Partners, [31705]" at bounding box center [338, 303] width 216 height 42
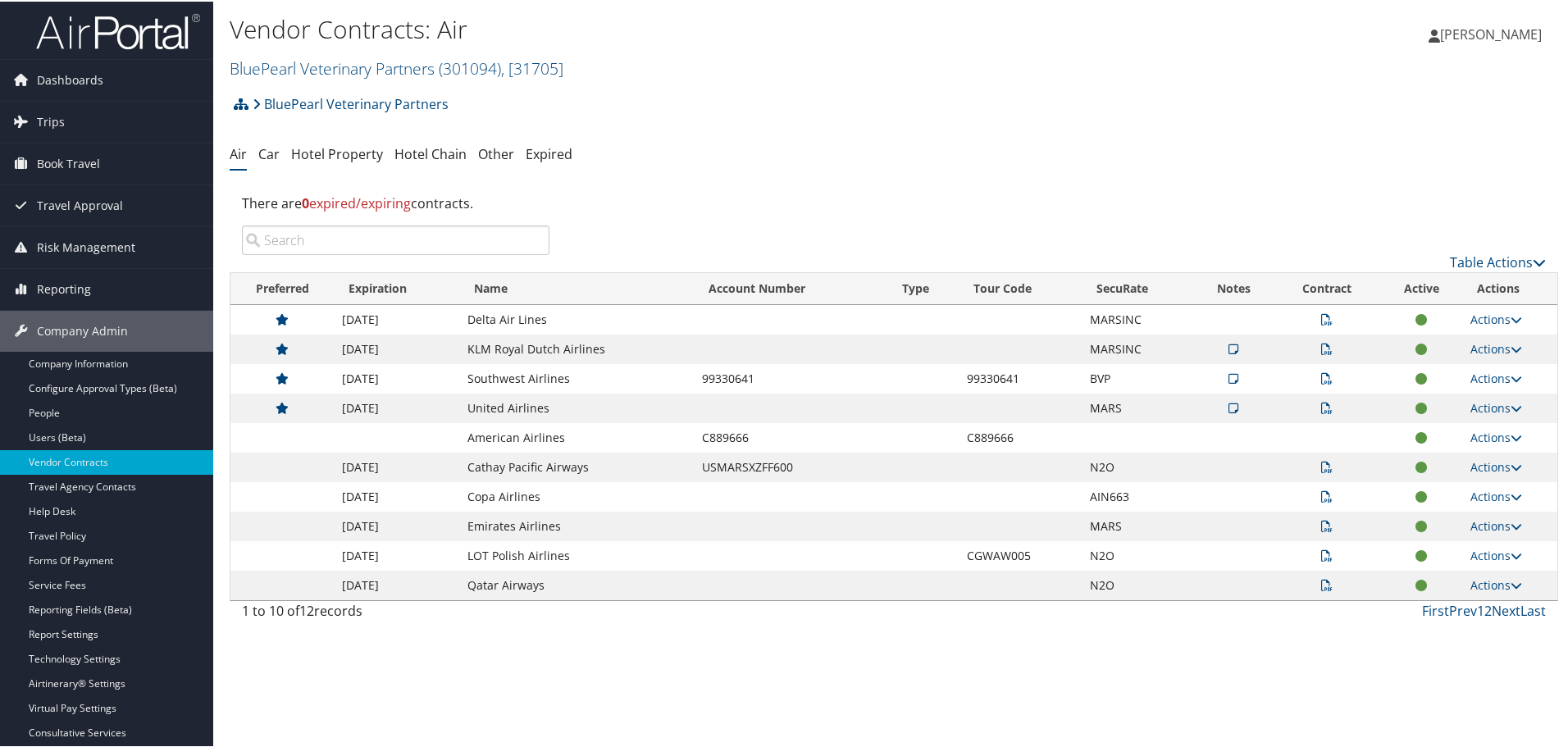
click at [1323, 528] on icon at bounding box center [1326, 525] width 12 height 12
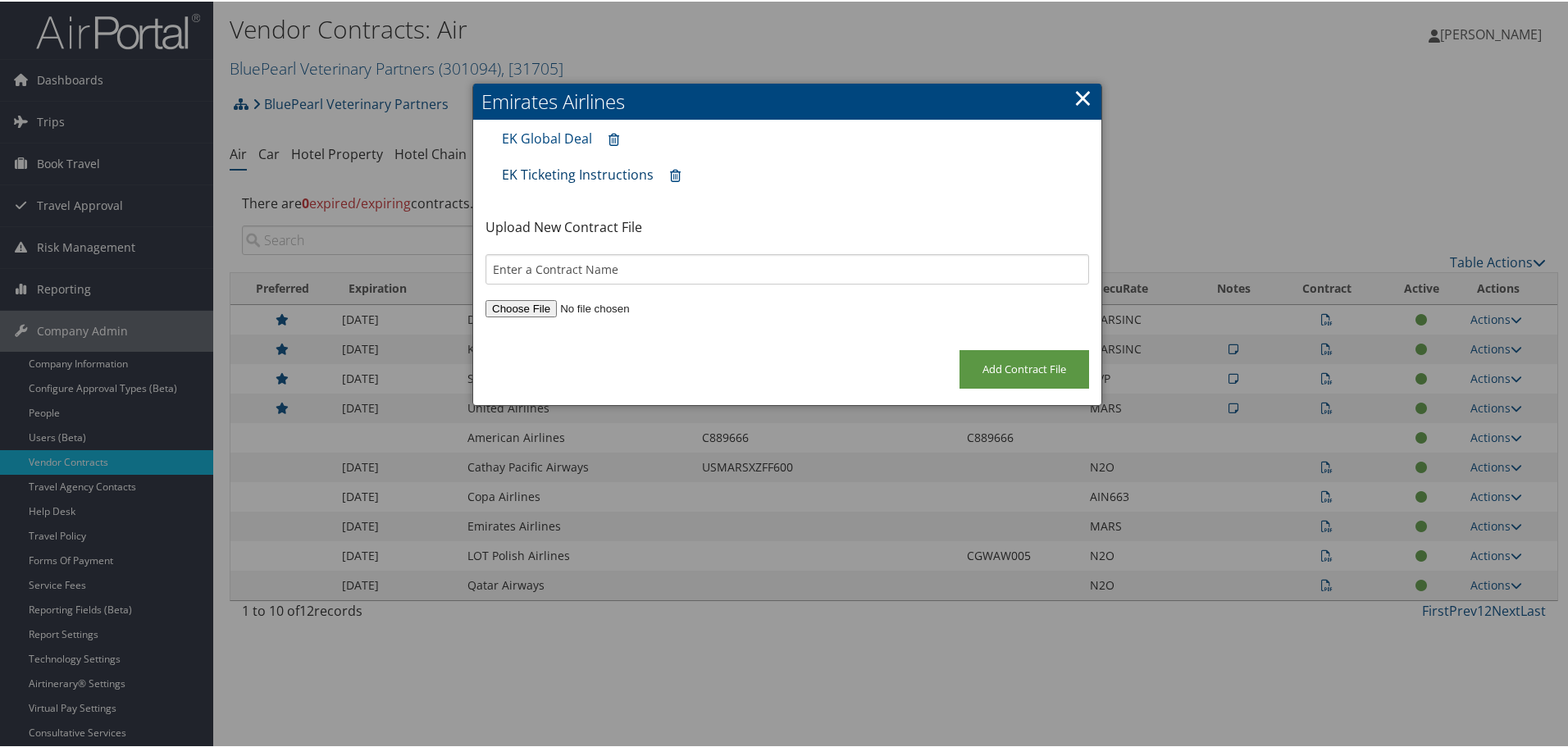
click at [577, 177] on link "EK Ticketing Instructions" at bounding box center [578, 173] width 152 height 18
click at [1080, 100] on link "×" at bounding box center [1082, 96] width 19 height 33
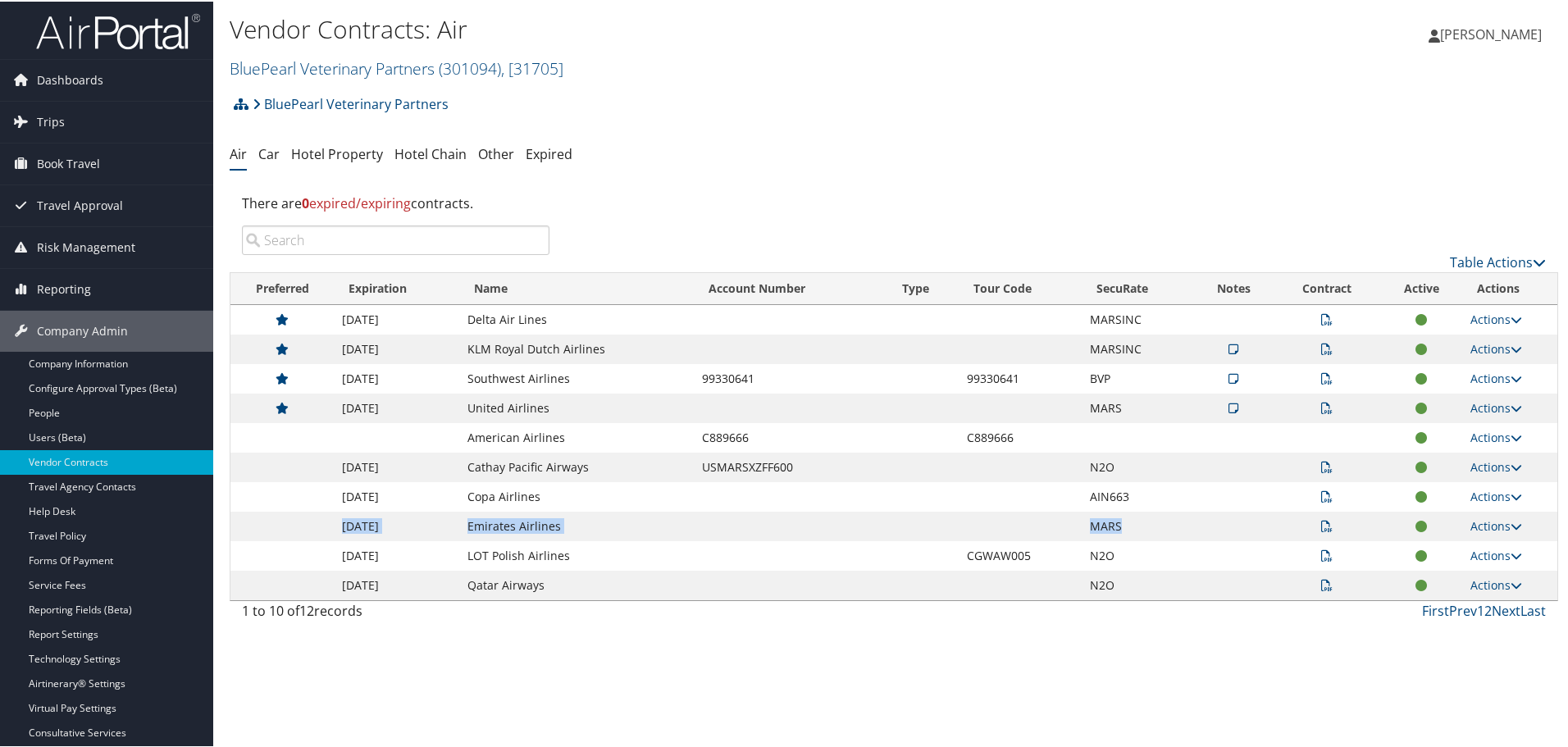
drag, startPoint x: 339, startPoint y: 529, endPoint x: 1146, endPoint y: 524, distance: 807.0
click at [1146, 524] on tr "03/31/2027 Emirates Airlines MARS Actions View Contracts Edit Contract Delete" at bounding box center [894, 525] width 1327 height 30
click at [997, 282] on th "Tour Code" at bounding box center [1020, 287] width 123 height 32
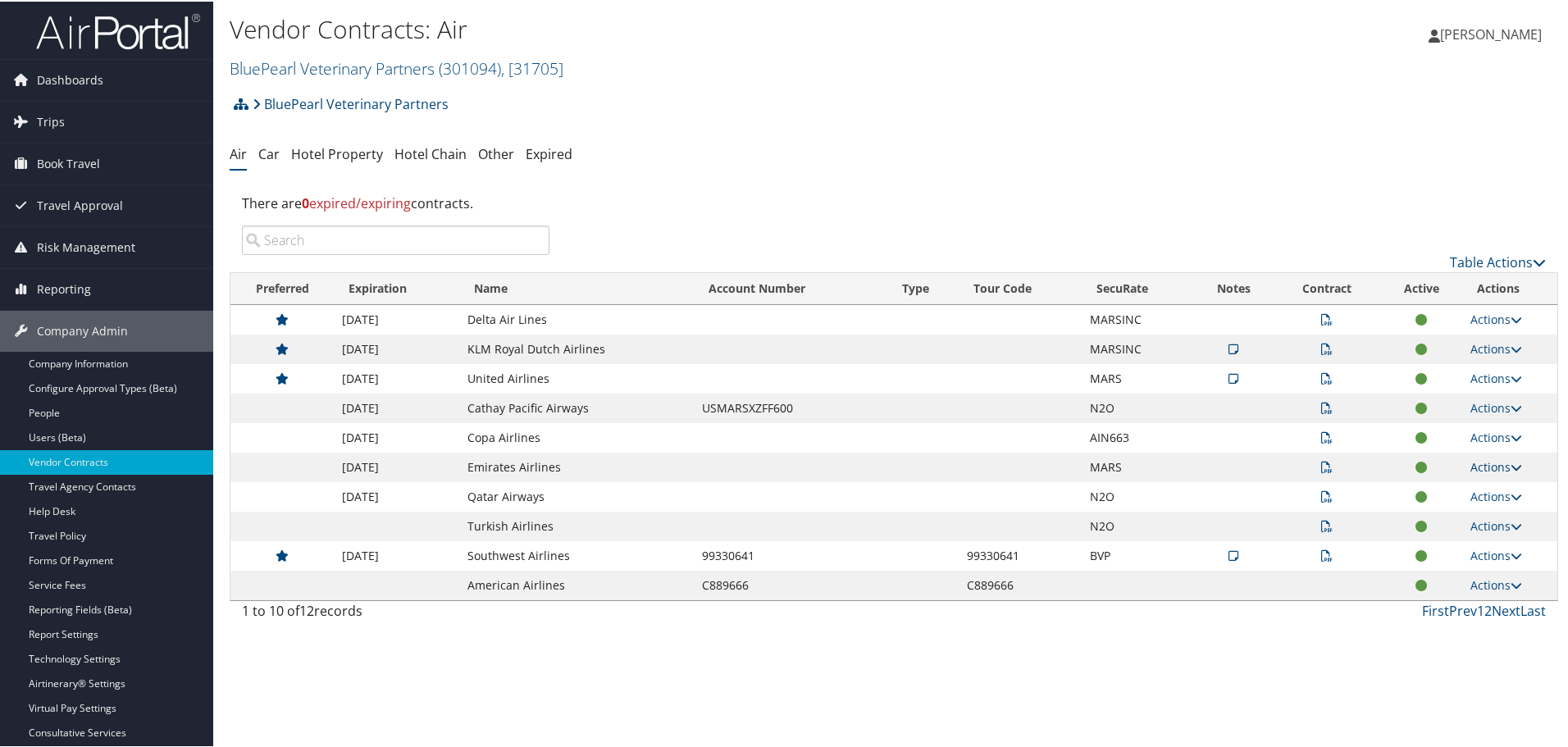
click at [1497, 464] on link "Actions" at bounding box center [1496, 465] width 51 height 15
click at [1464, 517] on link "Edit Contract" at bounding box center [1456, 518] width 109 height 28
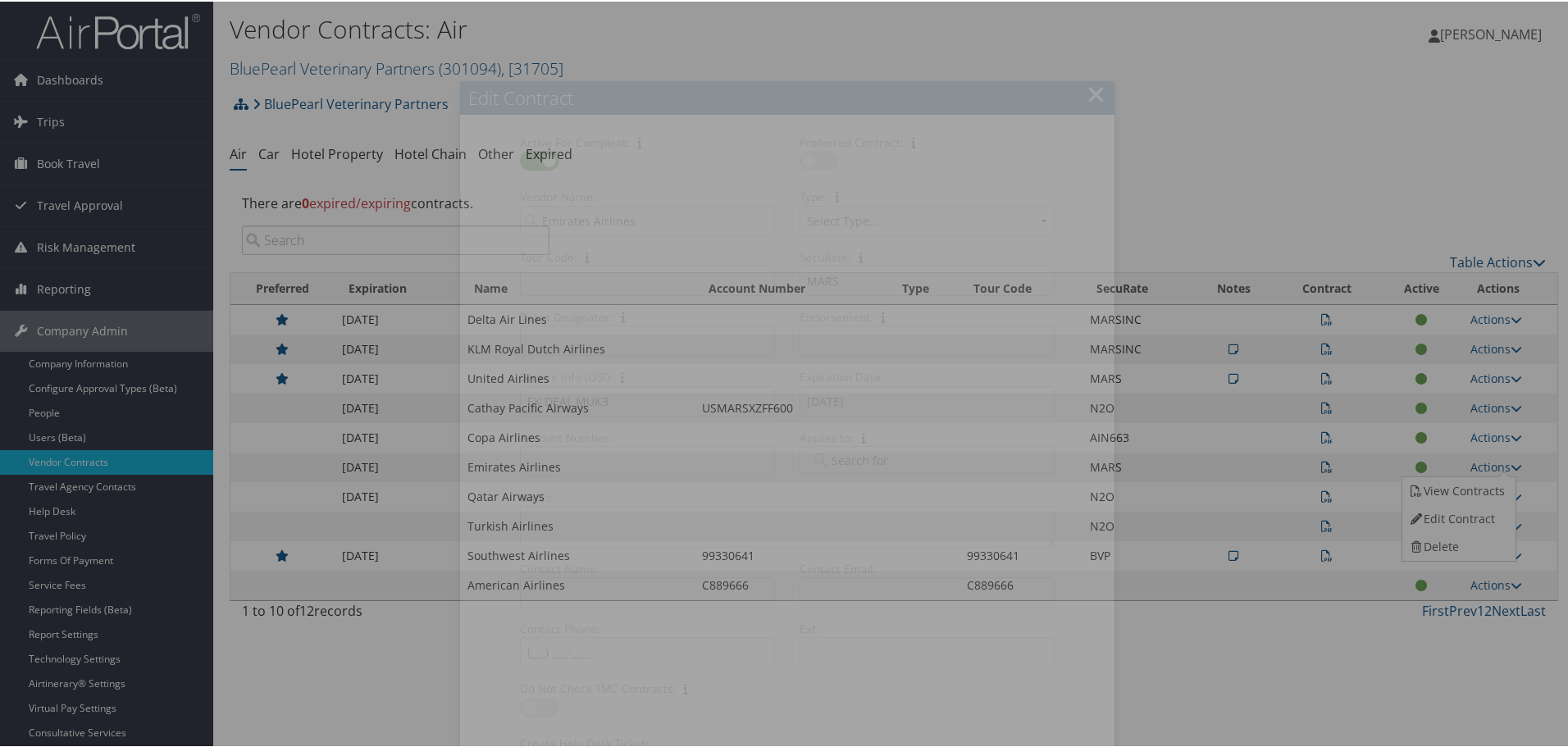
select select "[object Object]"
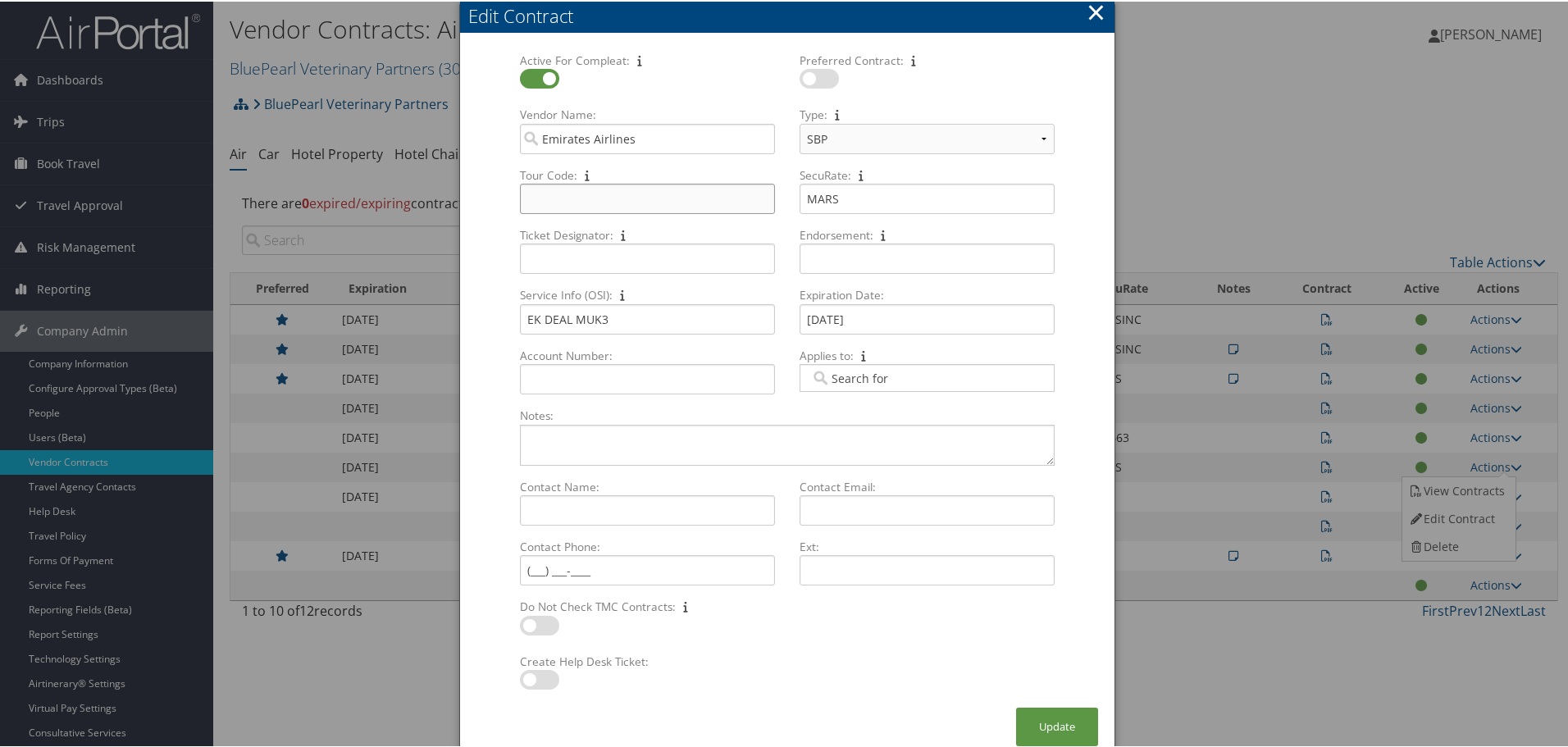
click at [581, 204] on input "Tour Code: Multiple values The selected items contain different values for this…" at bounding box center [647, 198] width 255 height 31
click at [568, 256] on input "Ticket Designator: Multiple values The selected items contain different values …" at bounding box center [647, 257] width 255 height 31
click at [586, 208] on input "Tour Code: Multiple values The selected items contain different values for this…" at bounding box center [647, 198] width 255 height 31
paste input "ZZMUK3ZZ"
type input "ZZMUK3ZZ"
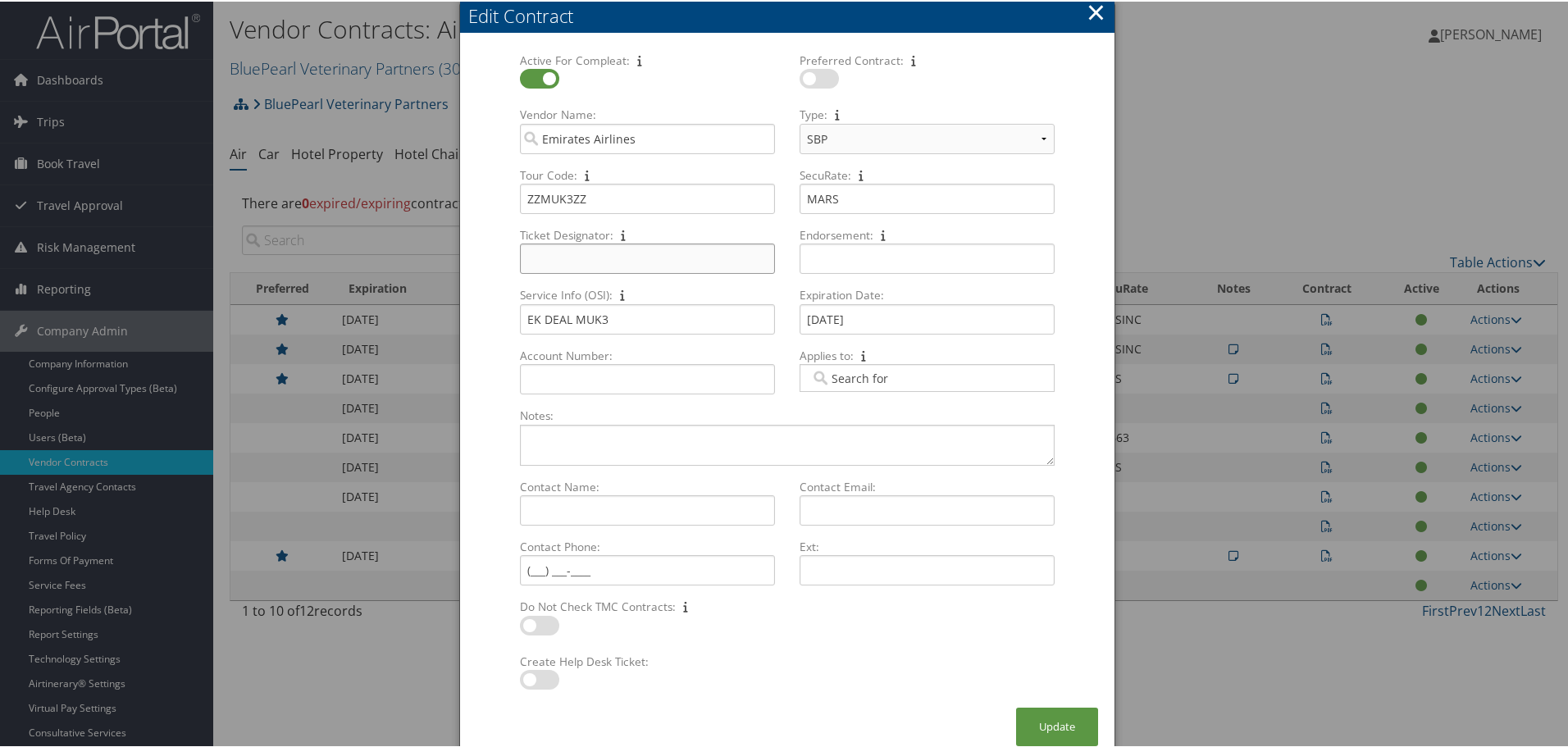
click at [558, 259] on input "Ticket Designator: Multiple values The selected items contain different values …" at bounding box center [647, 257] width 255 height 31
paste input "MUK3"
type input "MUK3"
click at [1043, 724] on button "Update" at bounding box center [1056, 725] width 82 height 39
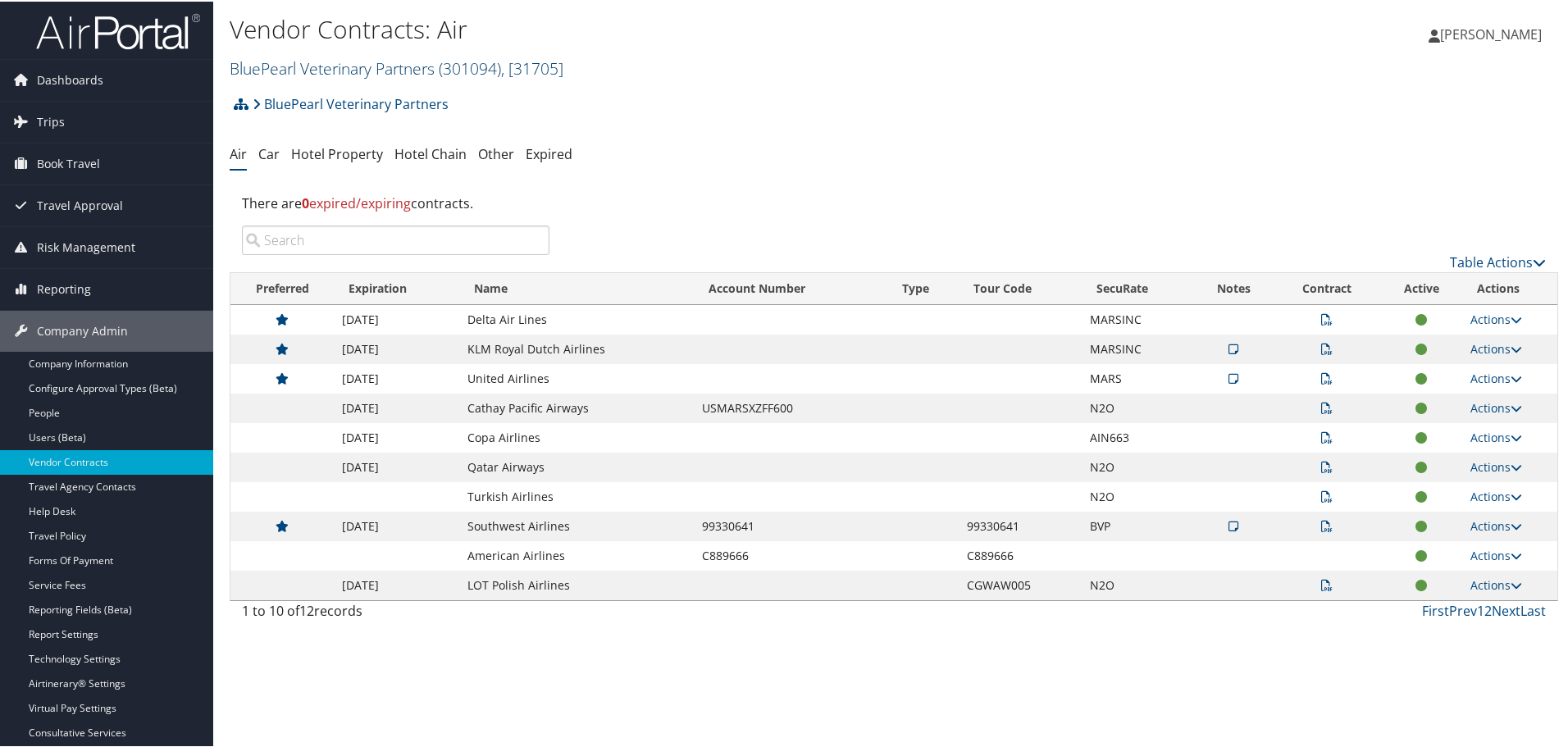
click at [344, 67] on link "BluePearl Veterinary Partners ( 301094 ) , [ 31705 ]" at bounding box center [396, 67] width 334 height 23
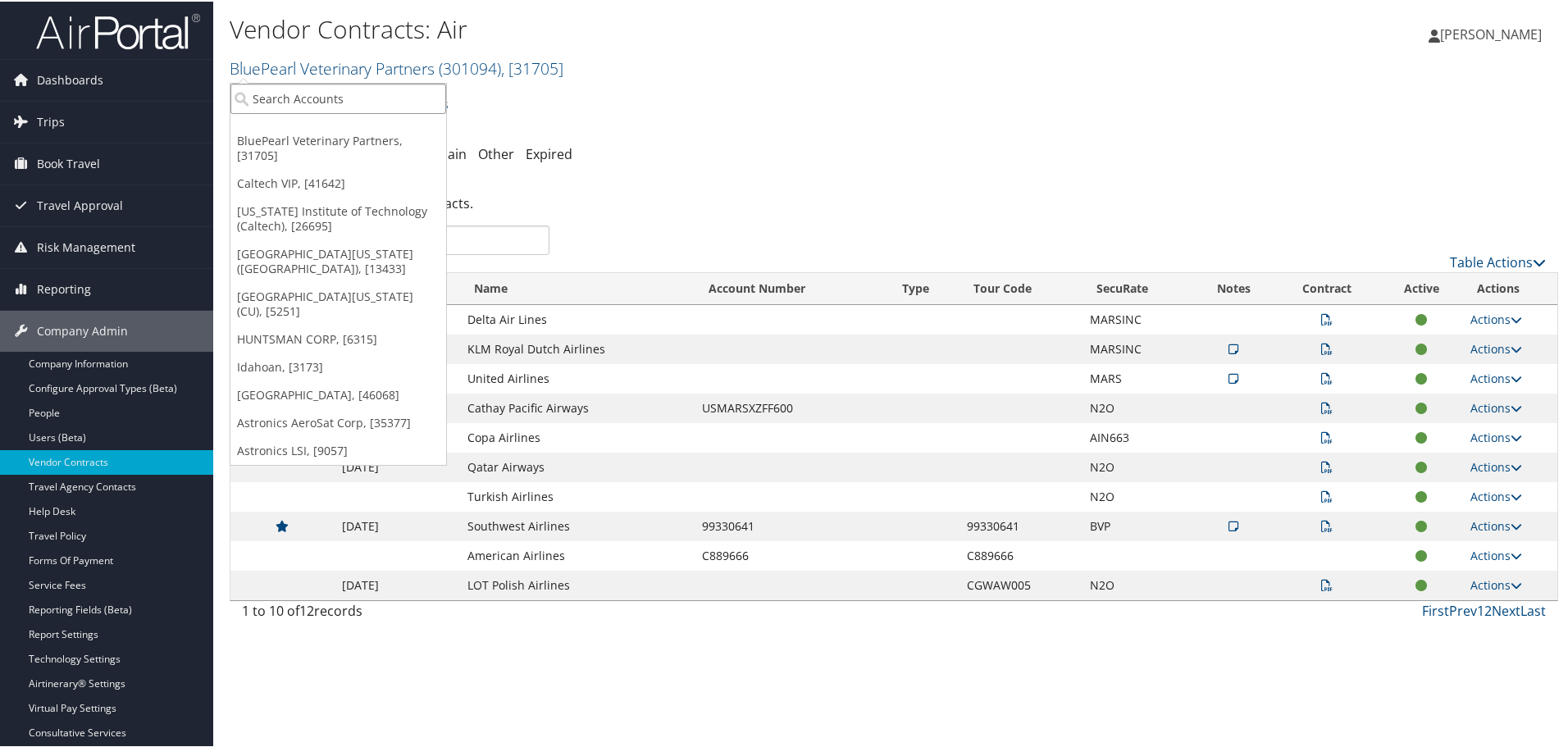
click at [353, 84] on input "search" at bounding box center [338, 98] width 216 height 31
type input "Northeast"
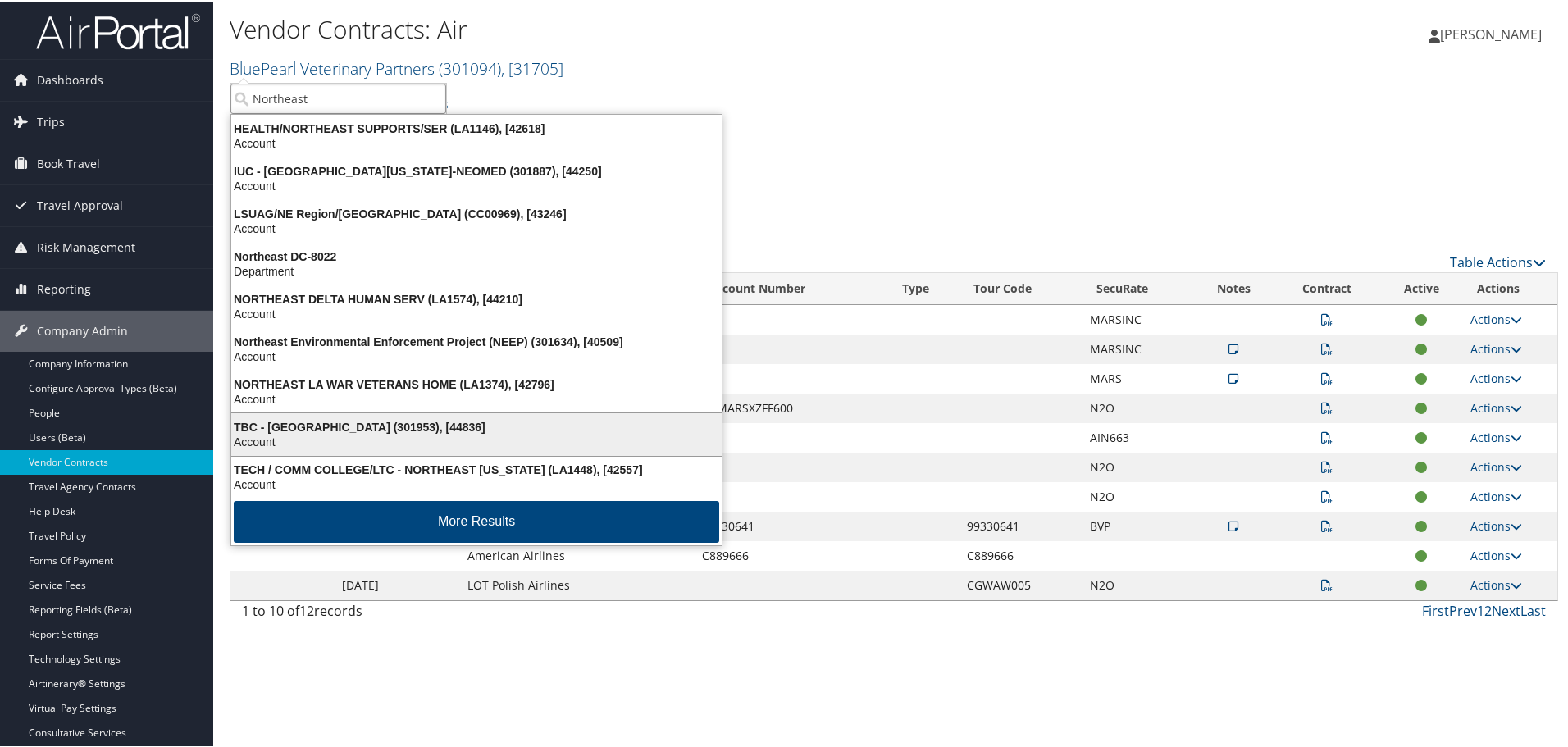
click at [361, 439] on div "Account" at bounding box center [476, 441] width 510 height 14
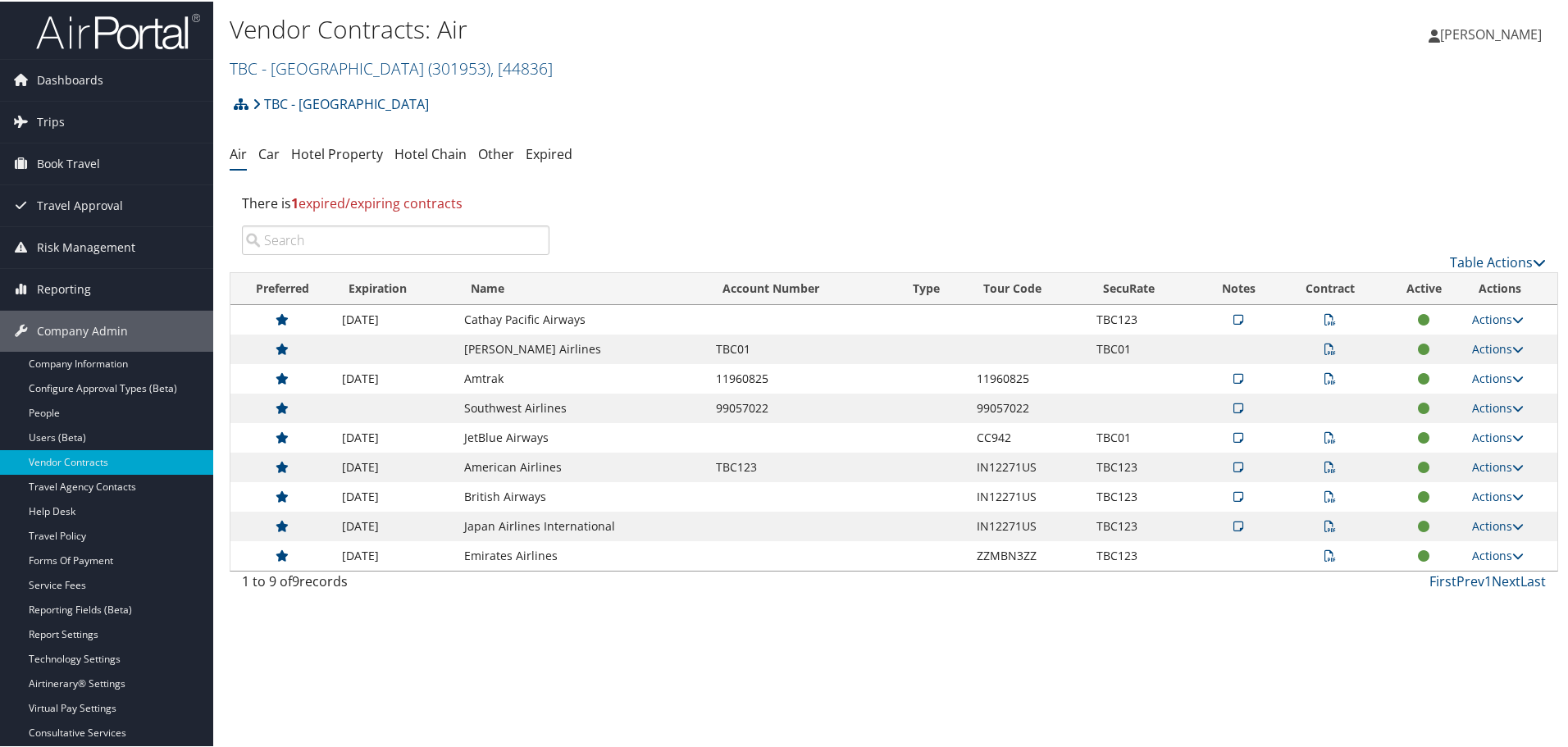
click at [1324, 551] on icon at bounding box center [1330, 555] width 12 height 12
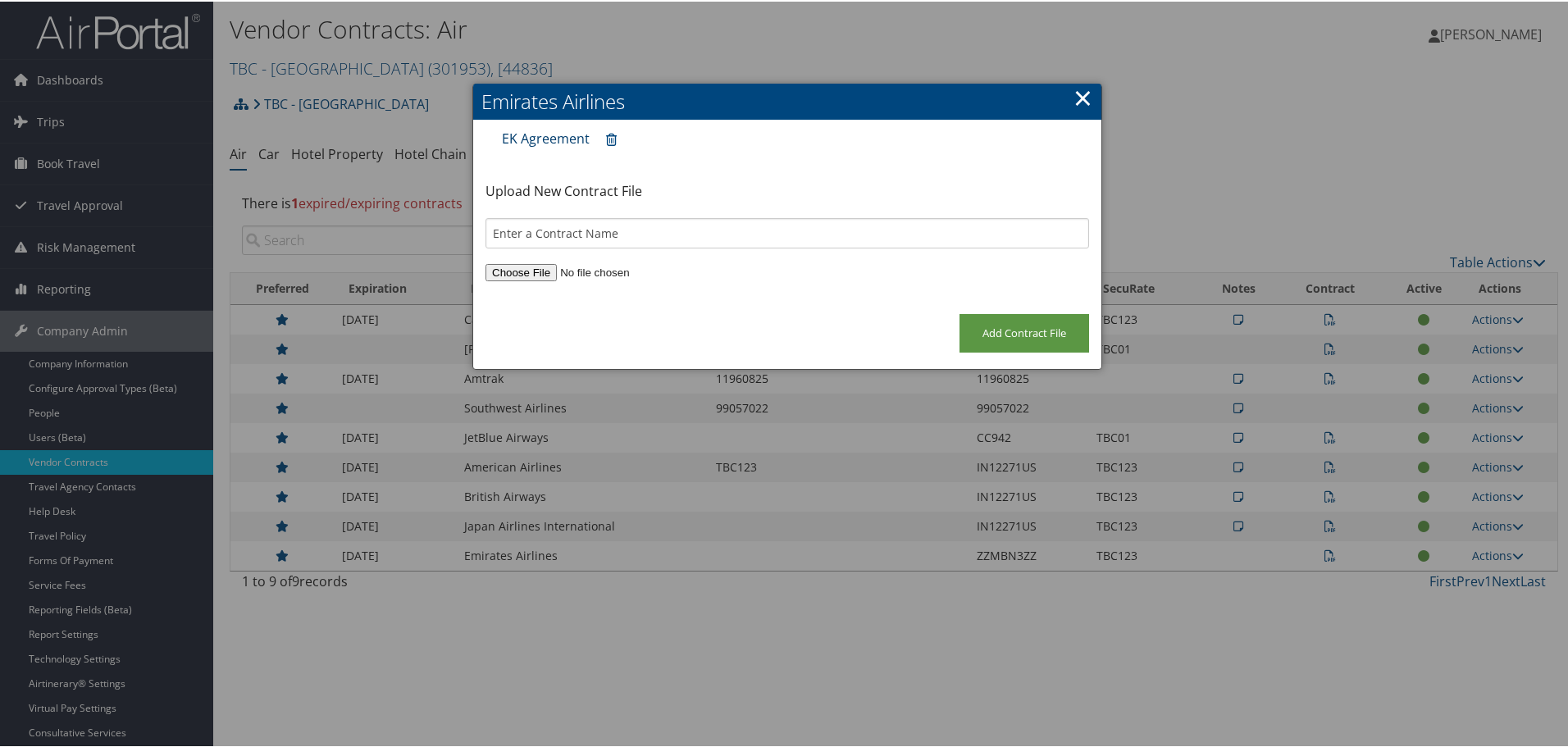
click at [537, 135] on link "EK Agreement" at bounding box center [545, 137] width 88 height 18
click at [1074, 105] on link "×" at bounding box center [1082, 96] width 19 height 33
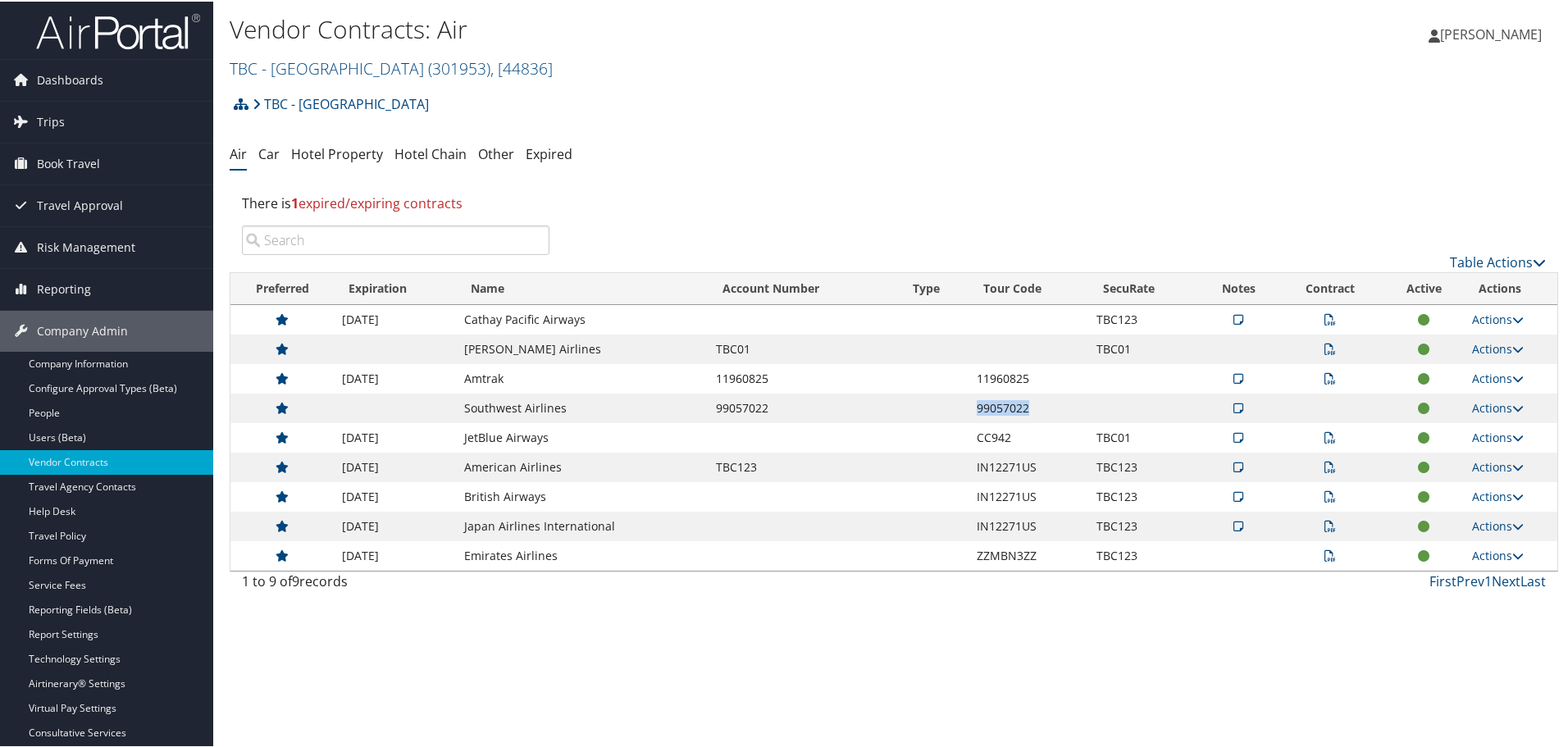
drag, startPoint x: 1341, startPoint y: 411, endPoint x: 783, endPoint y: 403, distance: 558.1
click at [828, 404] on tr "Southwest Airlines 99057022 99057022 Actions View Notes View Contracts Edit Con…" at bounding box center [894, 406] width 1327 height 30
drag, startPoint x: 468, startPoint y: 408, endPoint x: 1455, endPoint y: 404, distance: 987.0
click at [1455, 404] on tr "Southwest Airlines 99057022 99057022 Actions View Notes View Contracts Edit Con…" at bounding box center [894, 406] width 1327 height 30
click at [1309, 406] on td at bounding box center [1330, 406] width 106 height 30
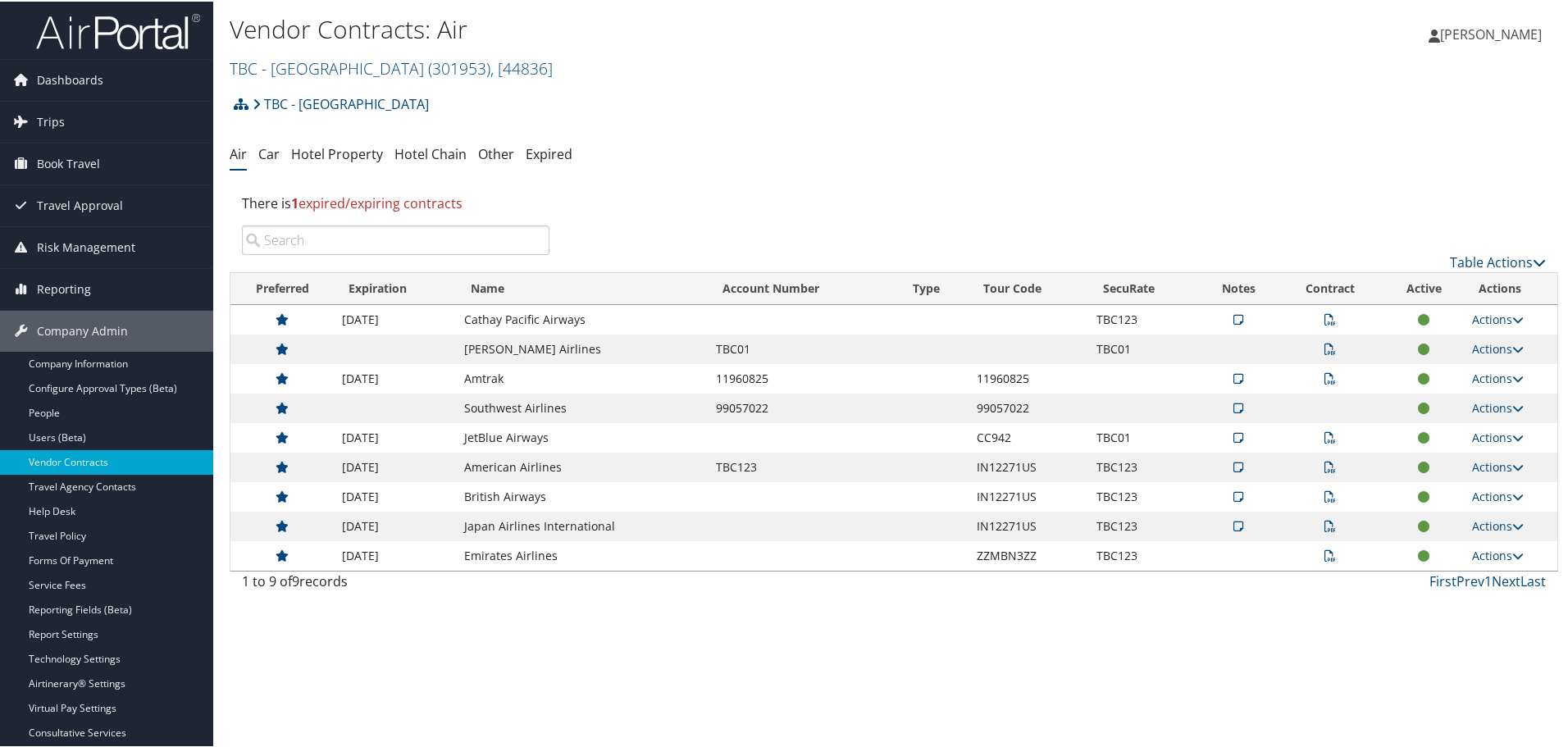
drag, startPoint x: 1318, startPoint y: 406, endPoint x: 1346, endPoint y: 406, distance: 28.0
click at [1346, 406] on td at bounding box center [1330, 406] width 106 height 30
click at [1328, 405] on td at bounding box center [1330, 406] width 106 height 30
click at [1325, 406] on td at bounding box center [1330, 406] width 106 height 30
click at [1323, 406] on td at bounding box center [1330, 406] width 106 height 30
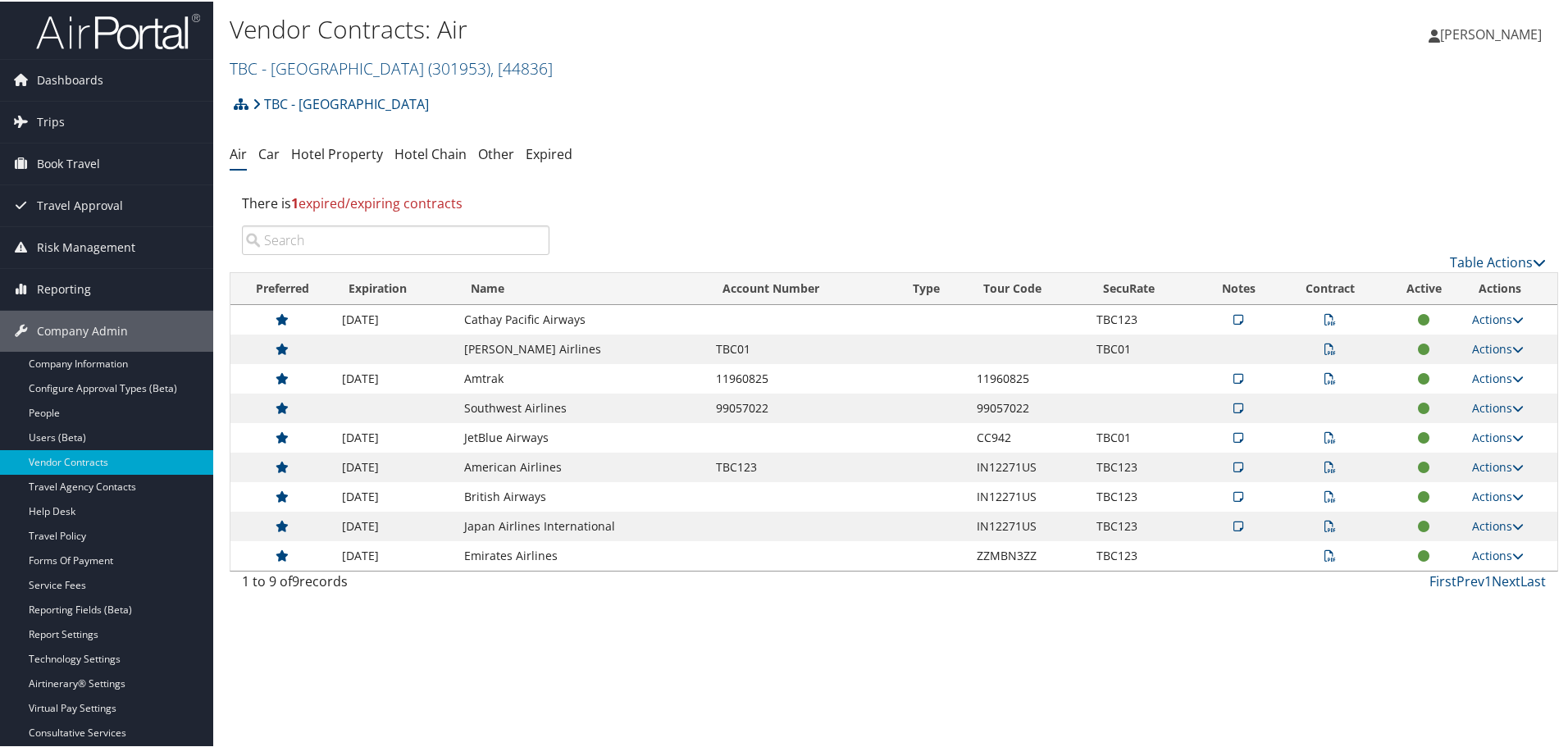
click at [1324, 406] on td at bounding box center [1330, 406] width 106 height 30
click at [1324, 349] on icon at bounding box center [1330, 348] width 12 height 12
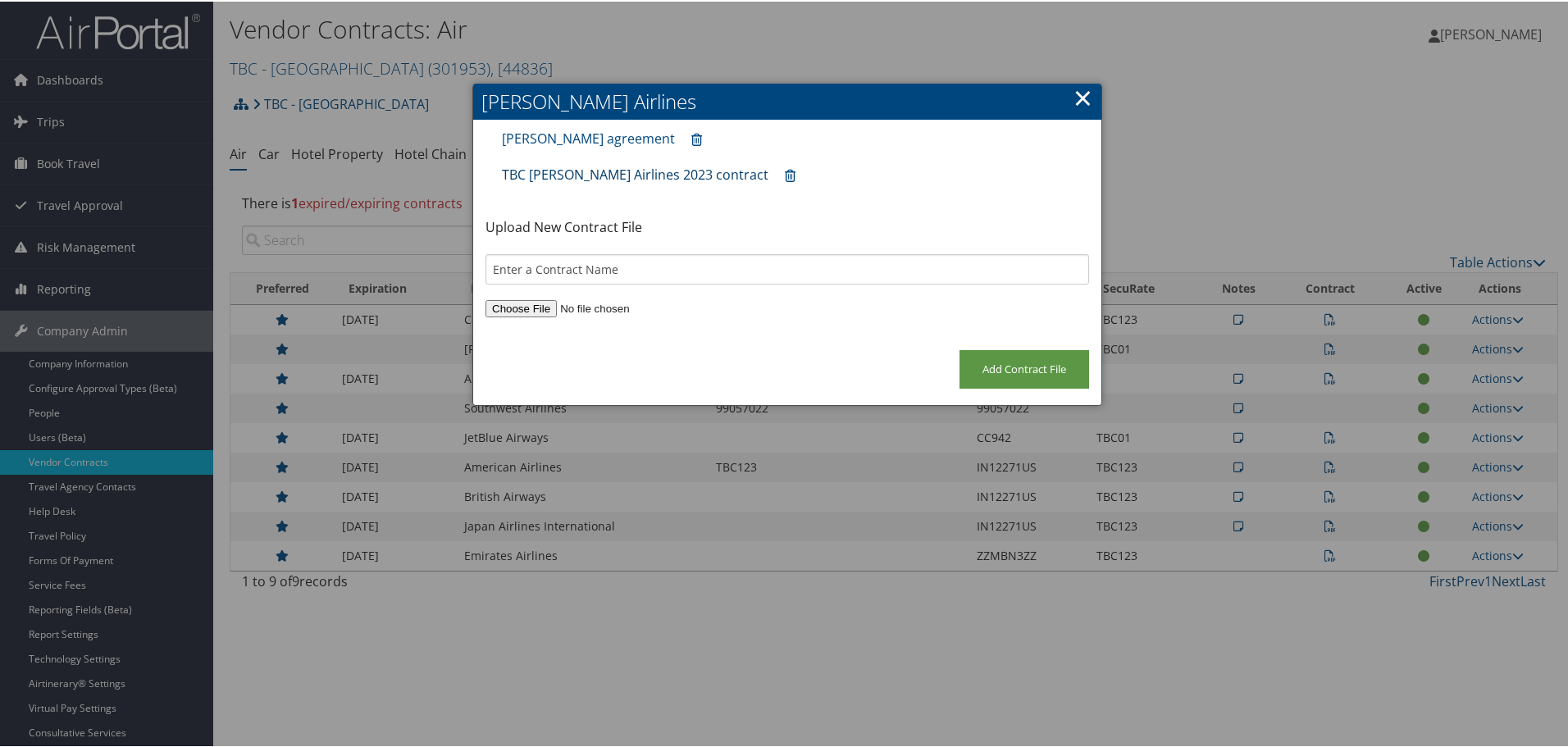
click at [556, 175] on link "TBC Porter Airlines 2023 contract" at bounding box center [635, 173] width 266 height 18
click at [1078, 104] on link "×" at bounding box center [1082, 96] width 19 height 33
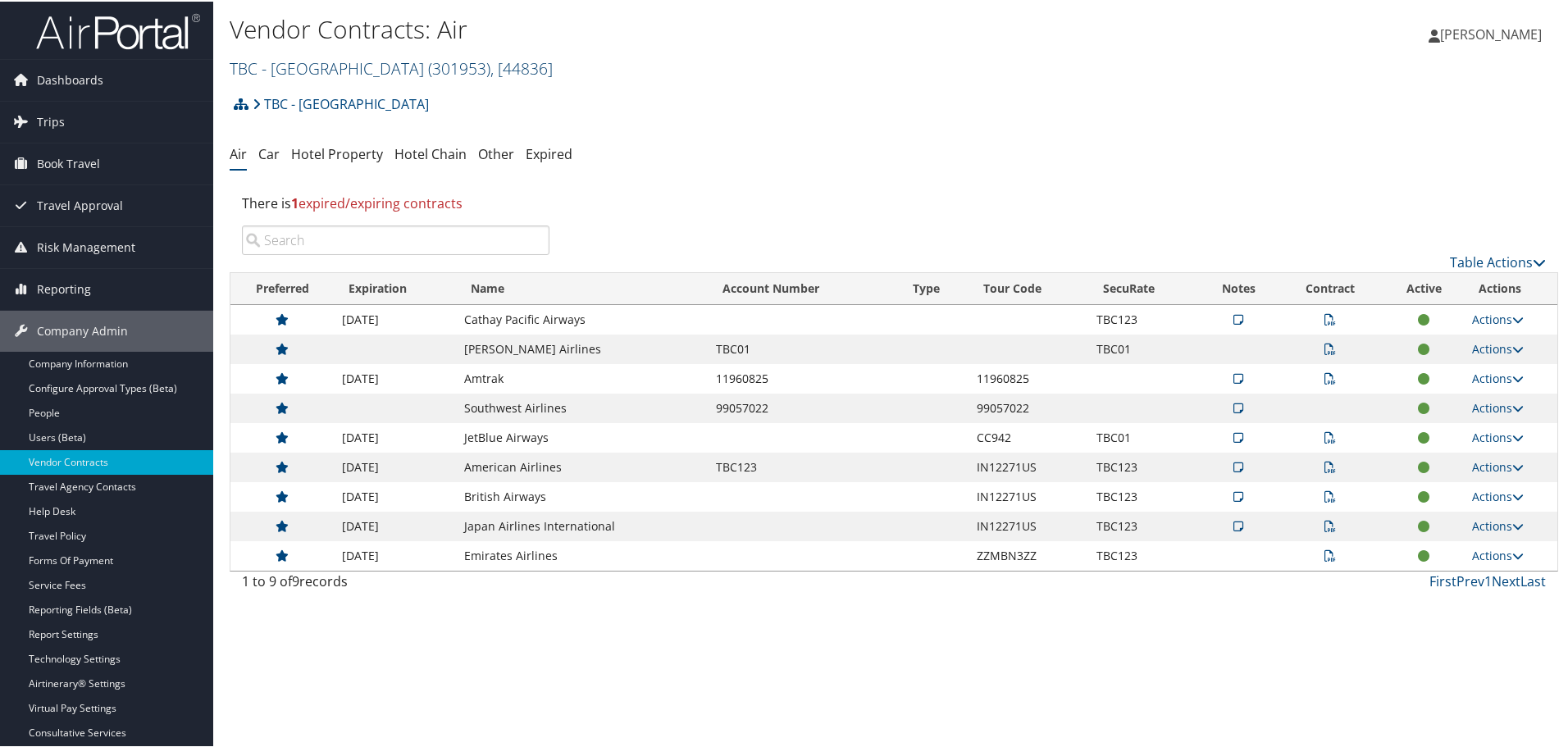
click at [340, 74] on link "TBC - Northeastern University ( 301953 ) , [ 44836 ]" at bounding box center [391, 67] width 323 height 23
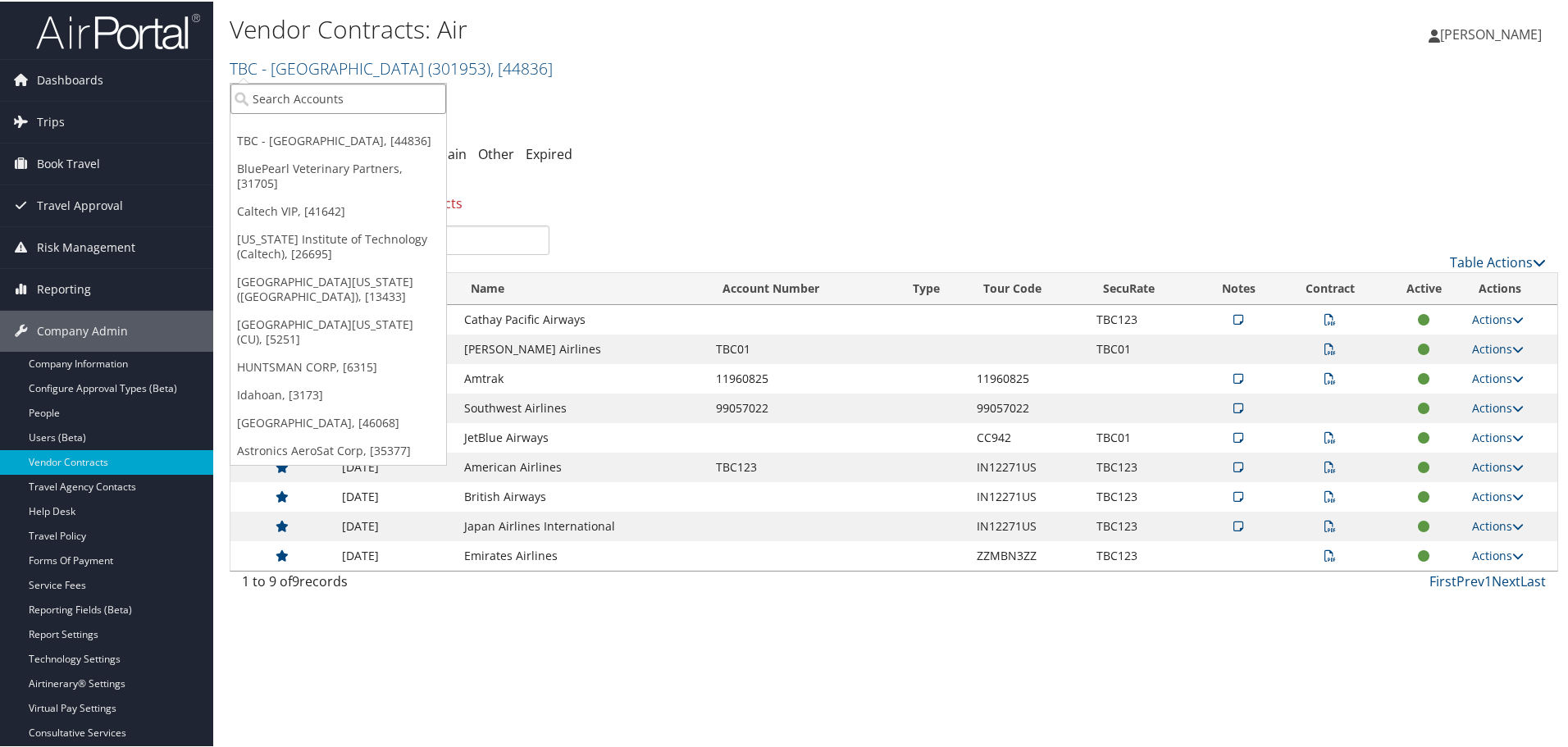
click at [333, 93] on input "search" at bounding box center [338, 98] width 216 height 31
type input "magna"
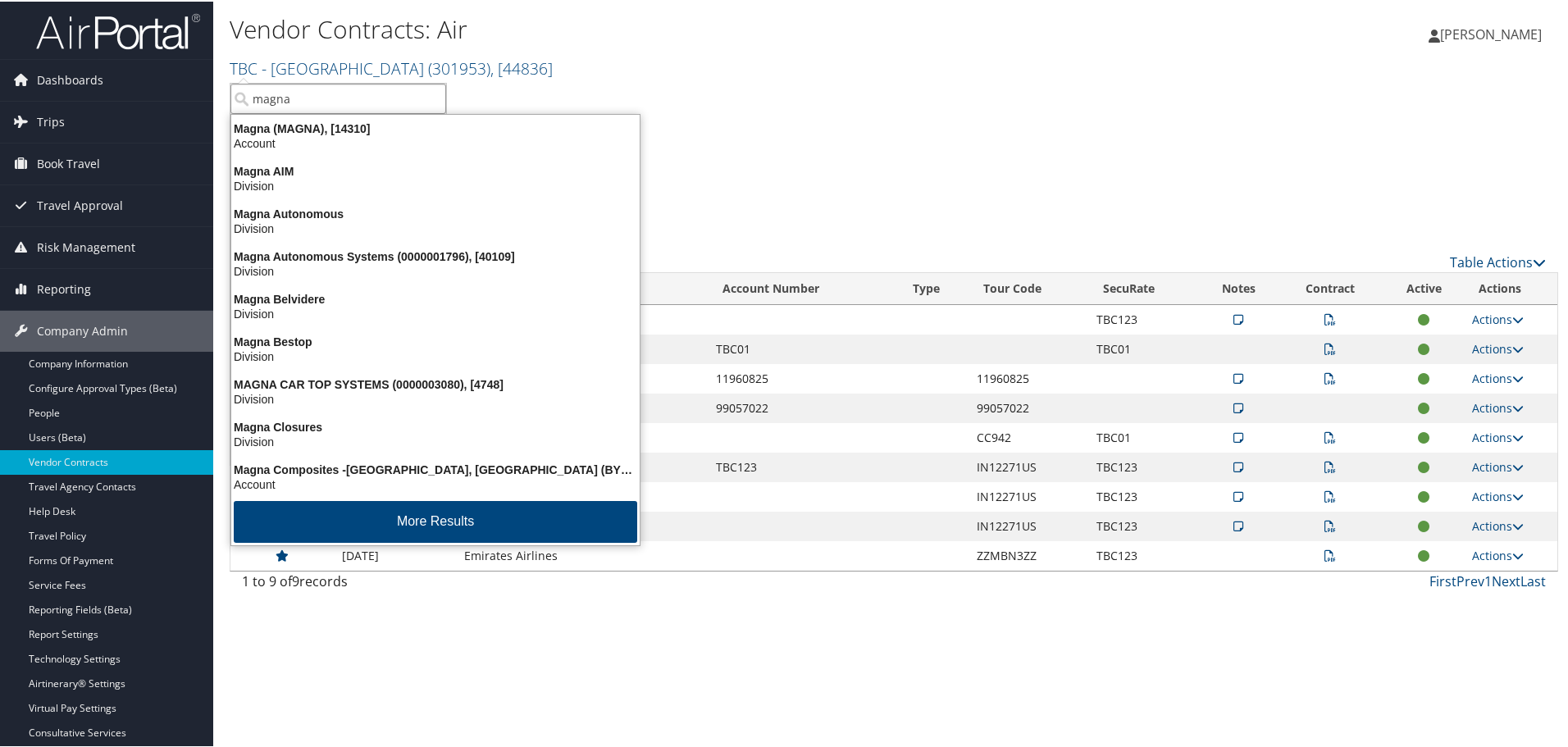
click at [315, 93] on input "magna" at bounding box center [338, 98] width 216 height 31
click at [315, 93] on input "search" at bounding box center [338, 98] width 216 height 31
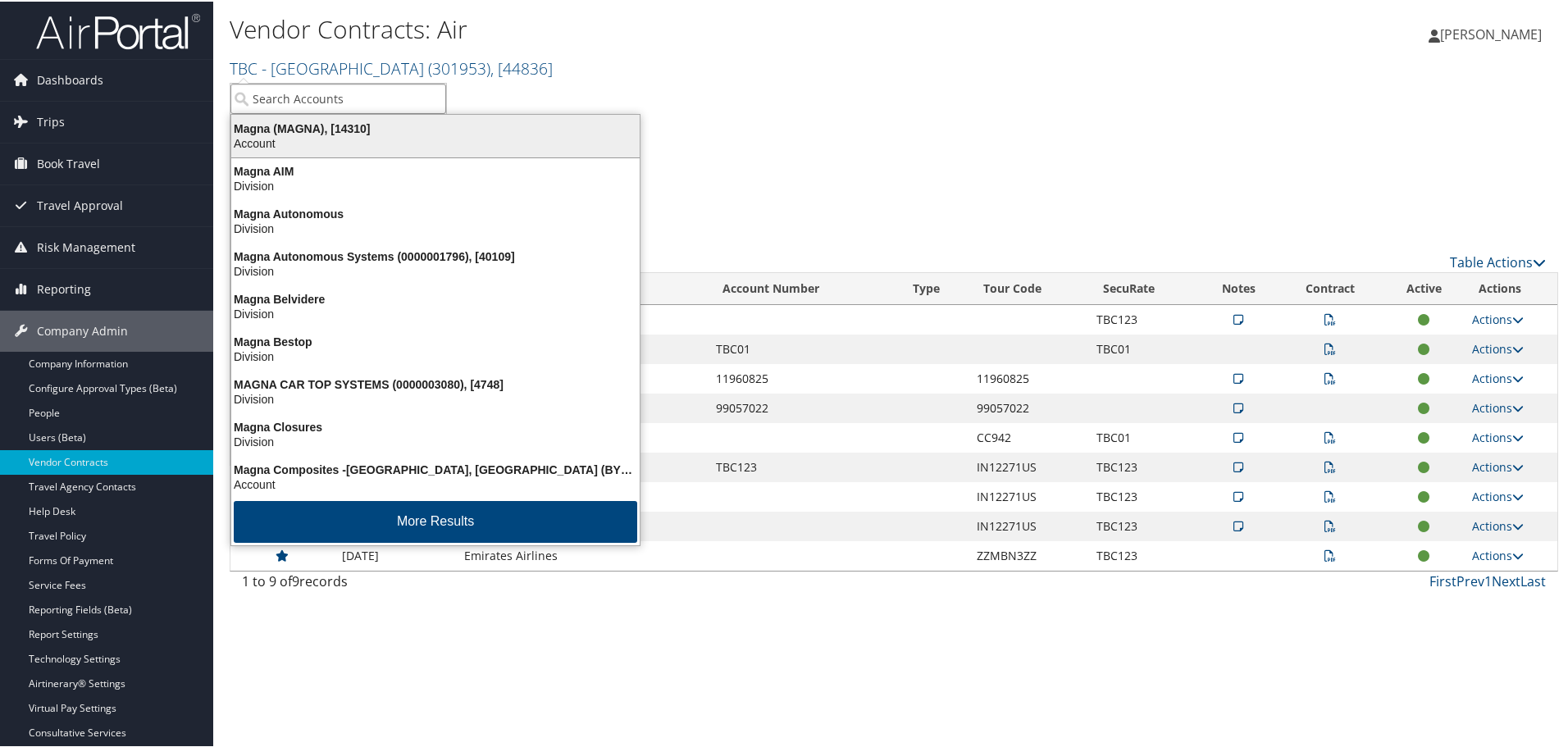
click at [329, 131] on div "Magna (MAGNA), [14310]" at bounding box center [435, 127] width 428 height 14
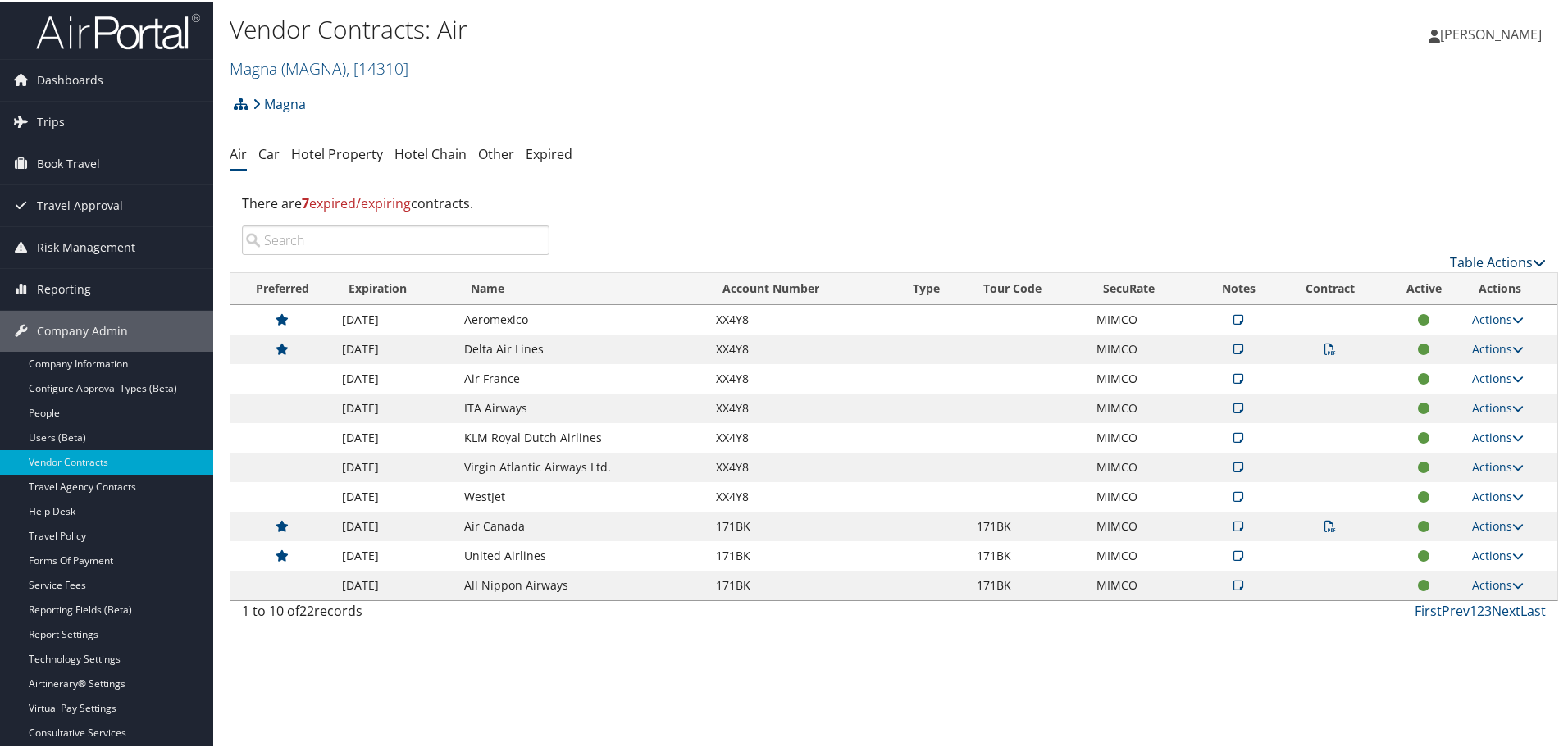
click at [1506, 266] on link "Table Actions" at bounding box center [1498, 261] width 96 height 18
click at [1416, 369] on link "Page Length" at bounding box center [1443, 369] width 216 height 28
click at [1345, 371] on link "100" at bounding box center [1443, 371] width 216 height 28
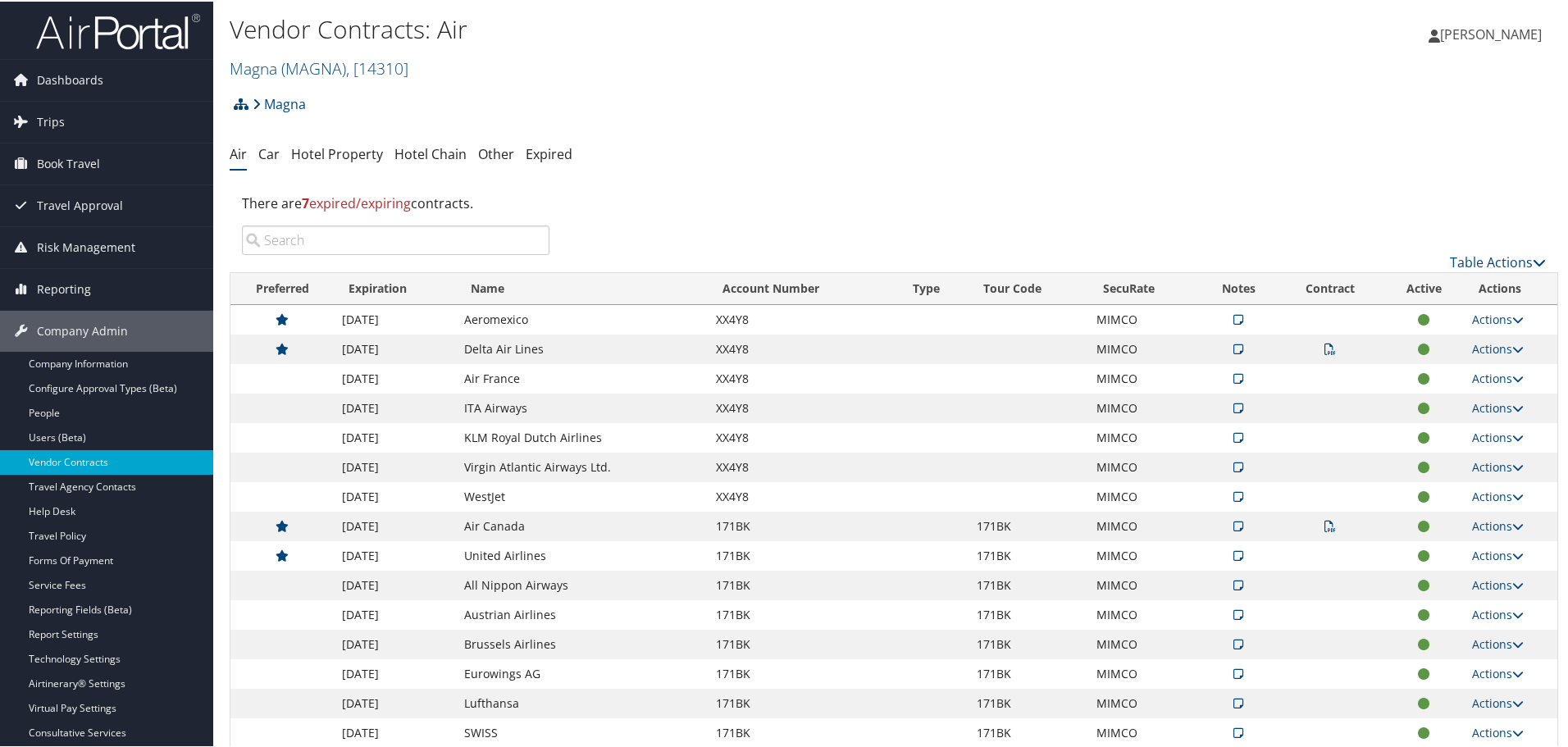
click at [1179, 145] on ul "Air Car Hotel Property Hotel Chain Other Expired" at bounding box center [893, 153] width 1328 height 30
click at [370, 69] on span ", [ 14310 ]" at bounding box center [376, 67] width 62 height 23
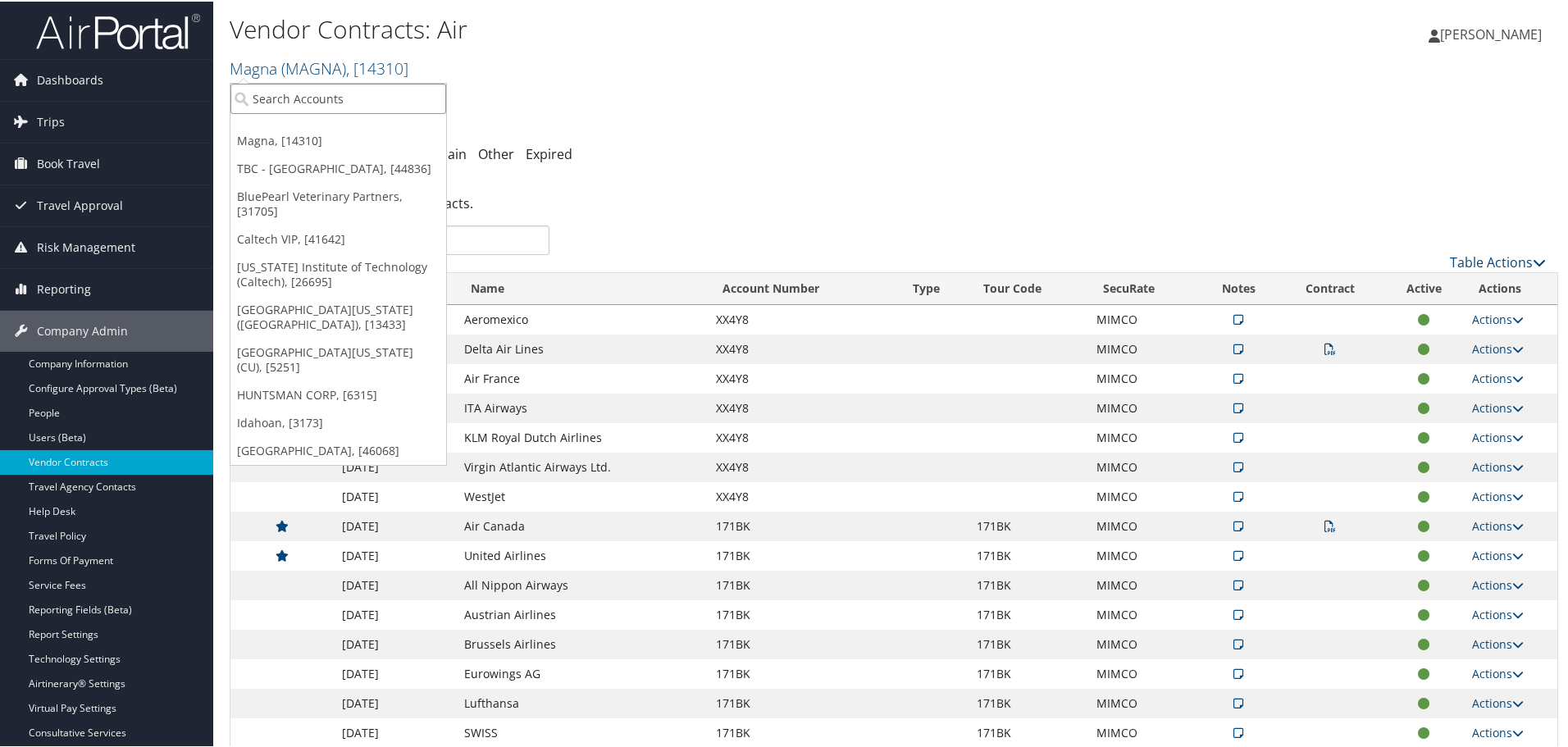
click at [321, 98] on input "search" at bounding box center [338, 98] width 216 height 31
type input "5"
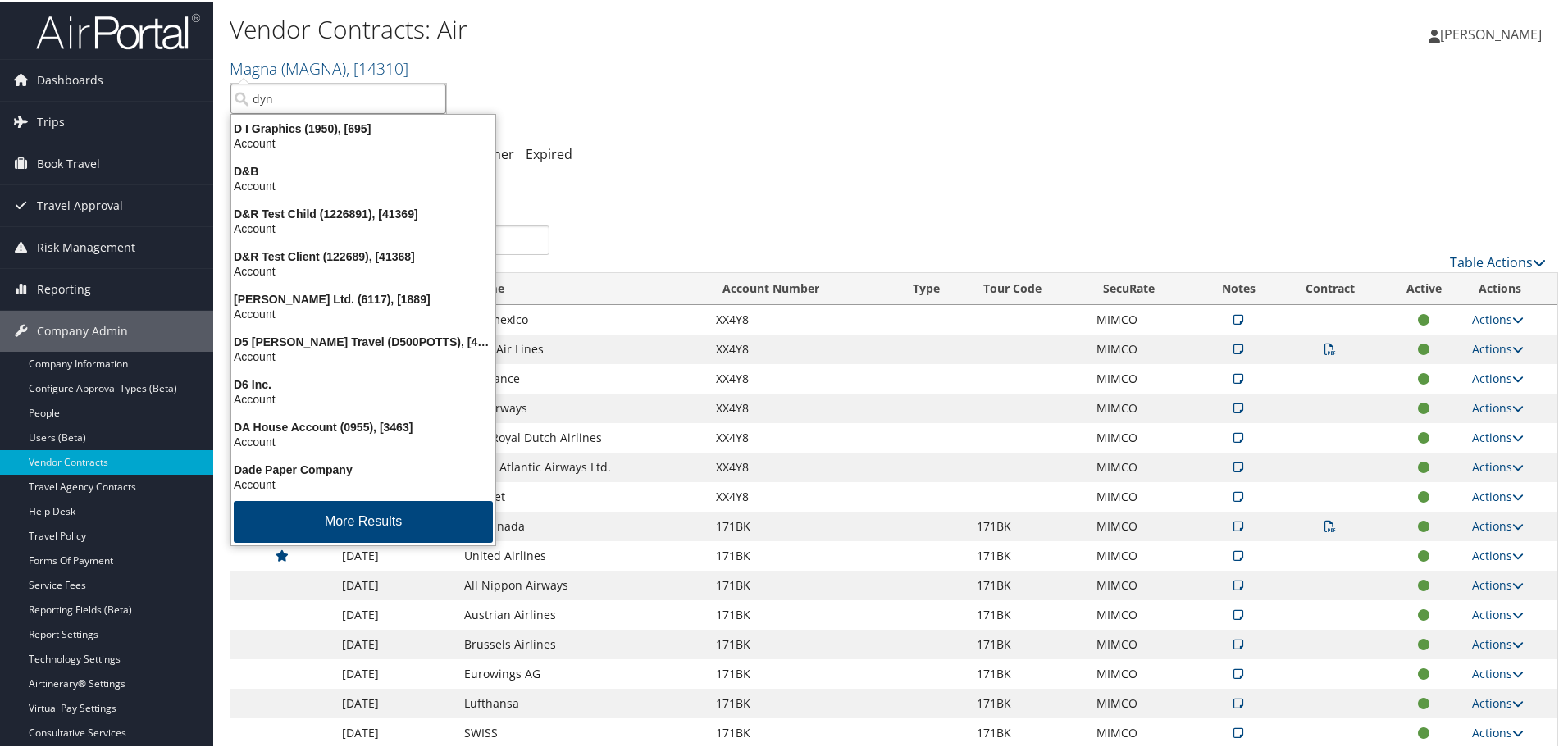
type input "dyno"
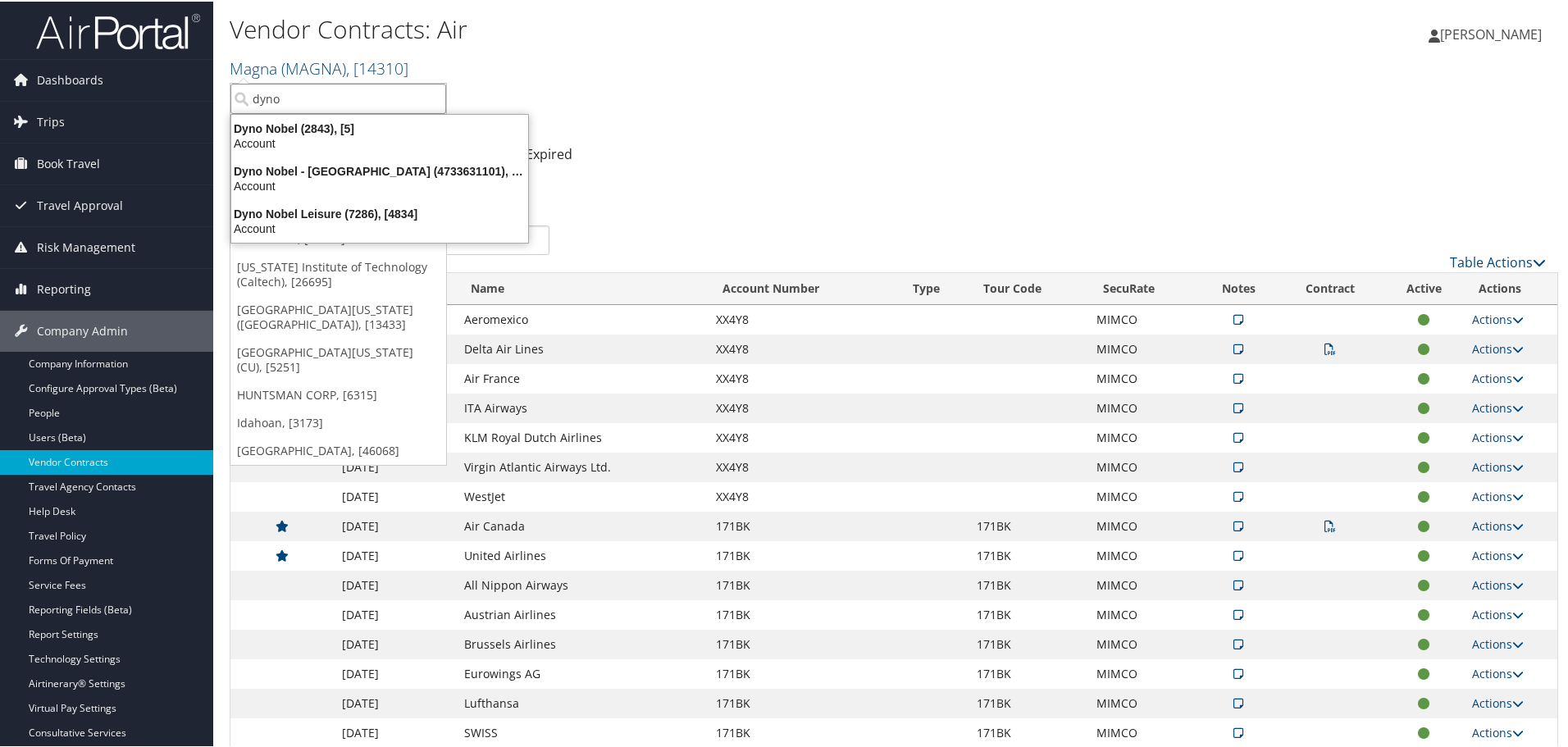
click at [390, 133] on div "Dyno Nobel (2843), [5]" at bounding box center [379, 127] width 317 height 14
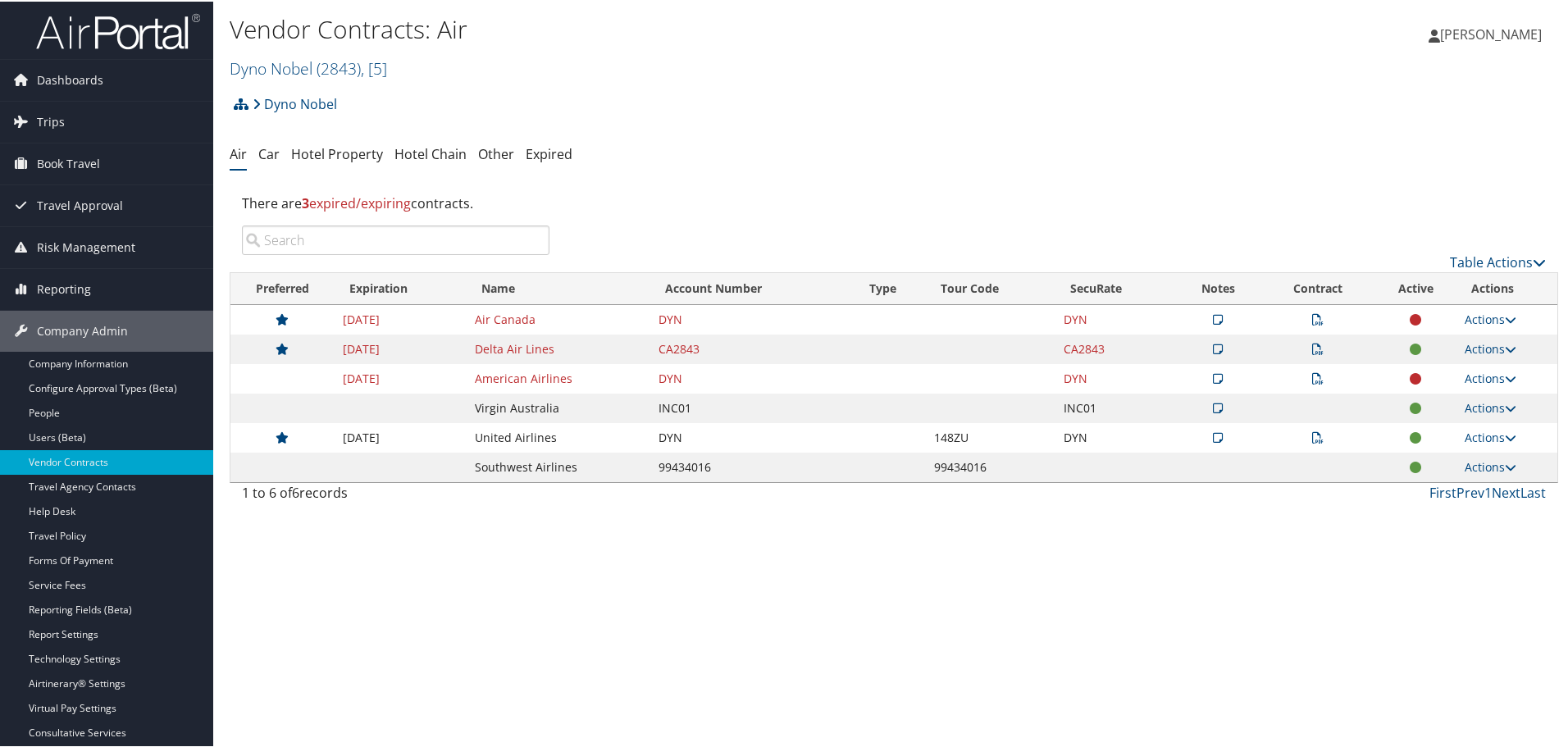
click at [1308, 408] on td at bounding box center [1316, 406] width 115 height 30
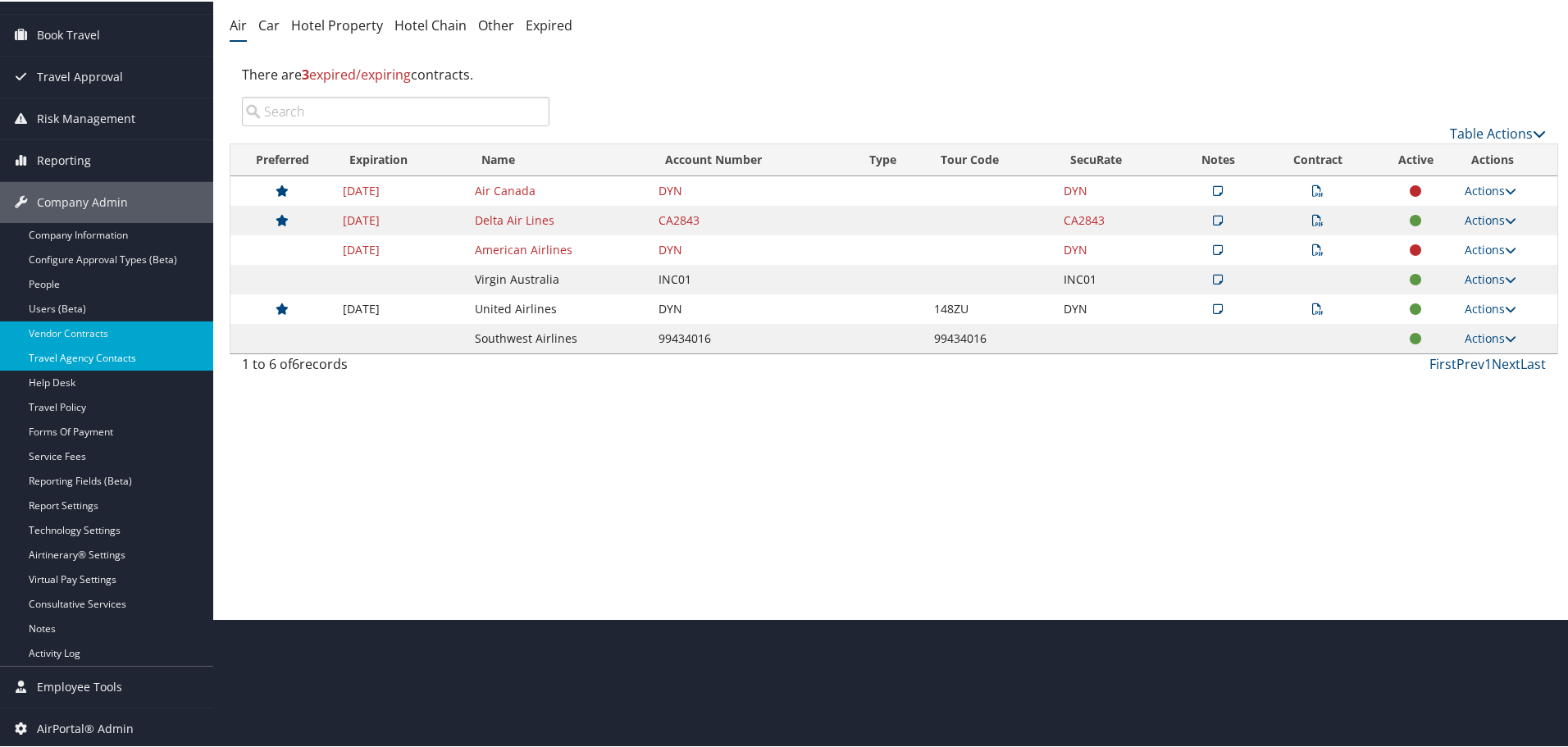
scroll to position [130, 0]
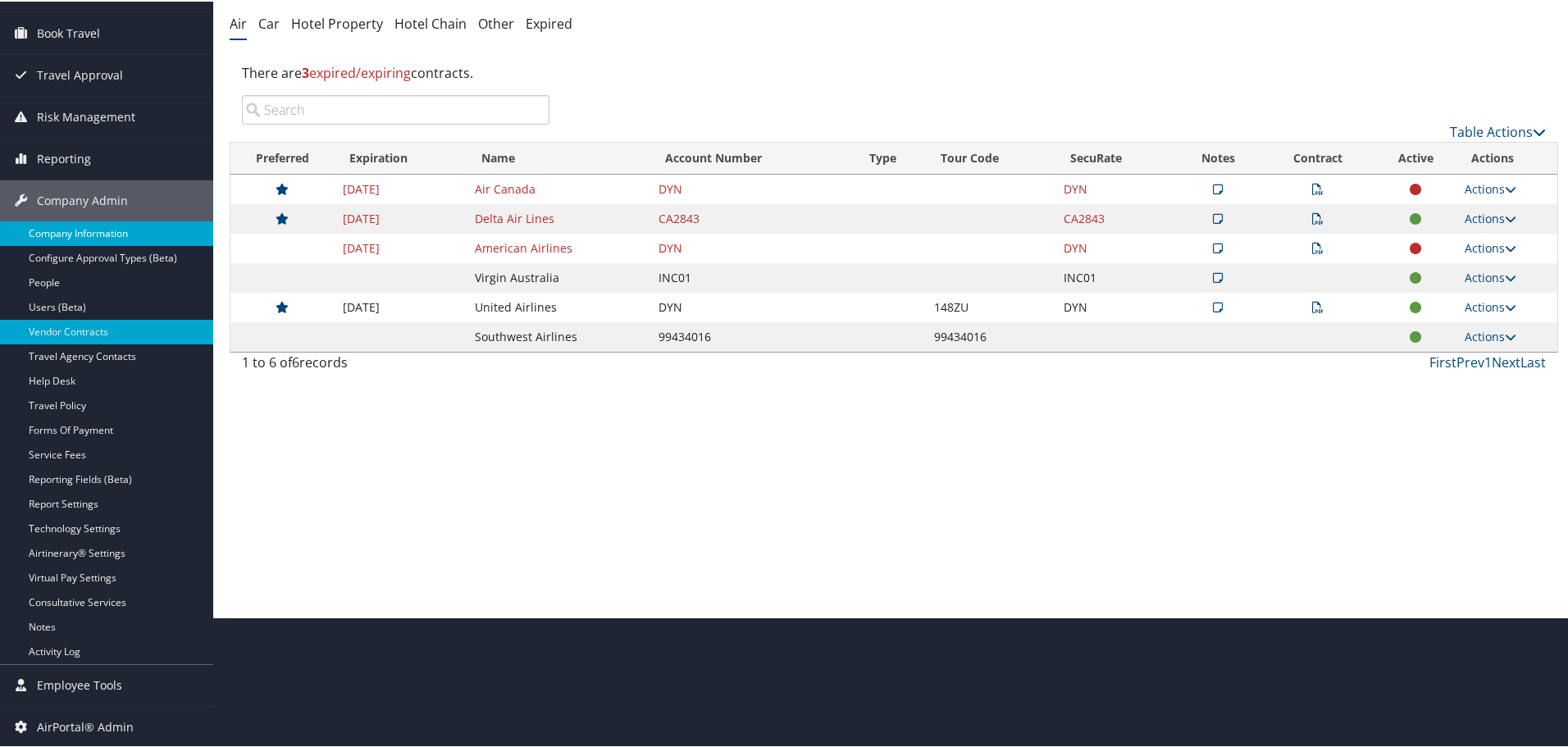
click at [101, 232] on link "Company Information" at bounding box center [107, 231] width 213 height 24
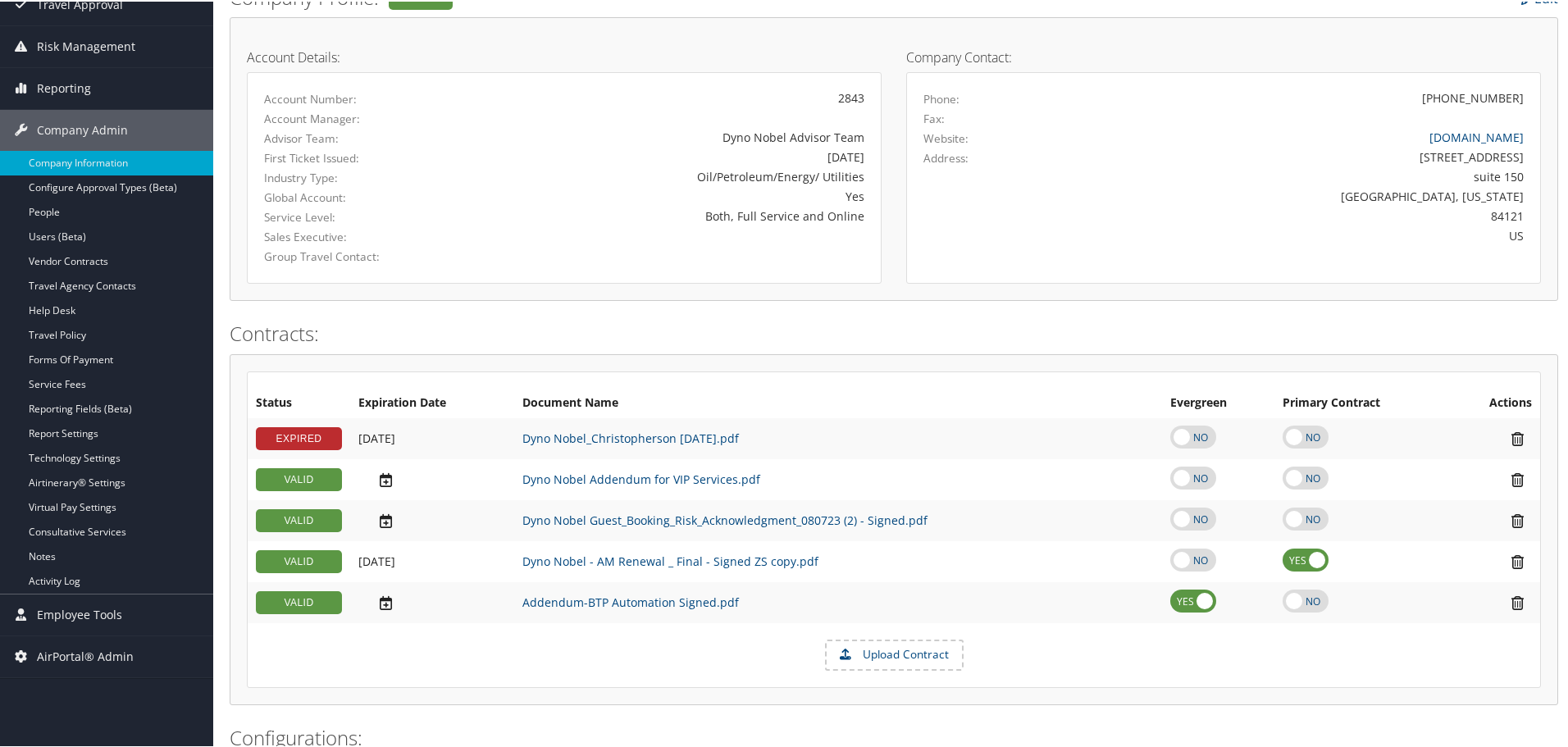
scroll to position [246, 0]
